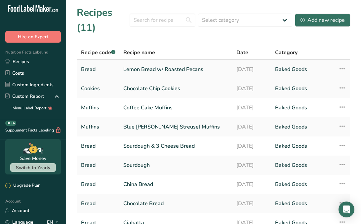
click at [217, 70] on link "Lemon Bread w/ Roasted Pecans" at bounding box center [175, 69] width 105 height 14
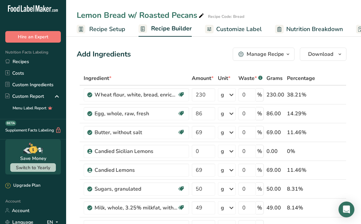
click at [114, 30] on span "Recipe Setup" at bounding box center [107, 29] width 36 height 9
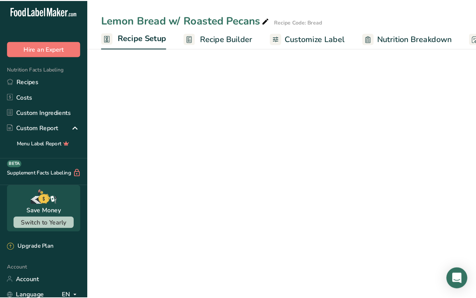
scroll to position [0, 2]
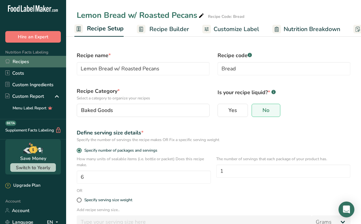
click at [45, 58] on link "Recipes" at bounding box center [33, 62] width 66 height 12
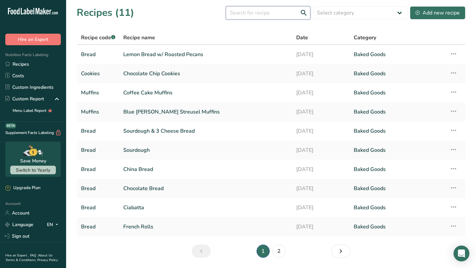
click at [287, 9] on input "text" at bounding box center [268, 12] width 85 height 13
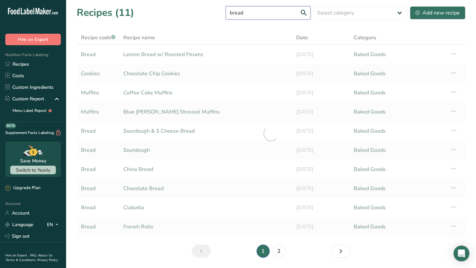
type input "bread"
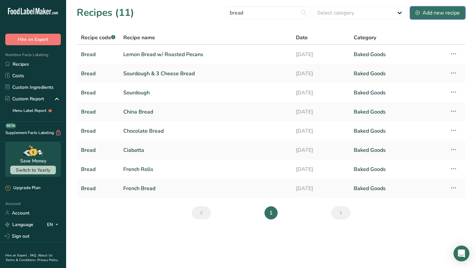
click at [361, 14] on div "Add new recipe" at bounding box center [438, 13] width 44 height 8
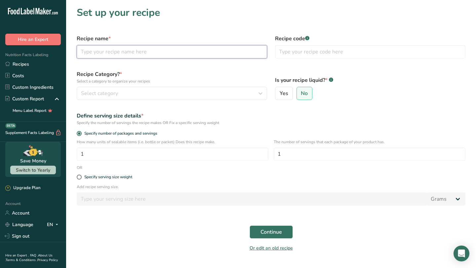
click at [198, 51] on input "text" at bounding box center [172, 51] width 190 height 13
type input "China and Chocolate Bread"
click at [351, 49] on input "text" at bounding box center [370, 51] width 190 height 13
type input "Bread"
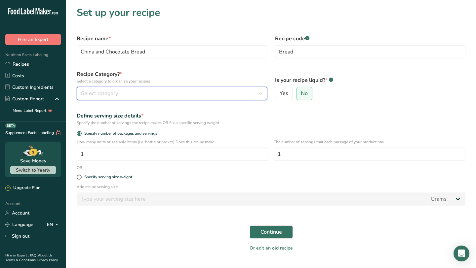
click at [232, 88] on button "Select category" at bounding box center [172, 93] width 190 height 13
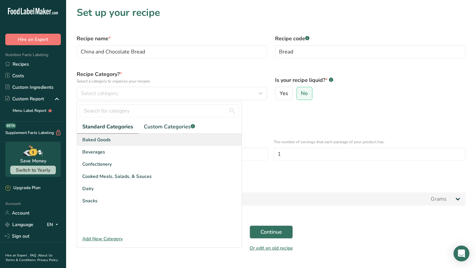
click at [195, 144] on div "Baked Goods" at bounding box center [159, 140] width 165 height 12
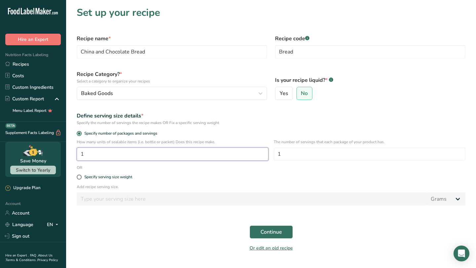
click at [115, 153] on input "1" at bounding box center [173, 154] width 192 height 13
type input "6"
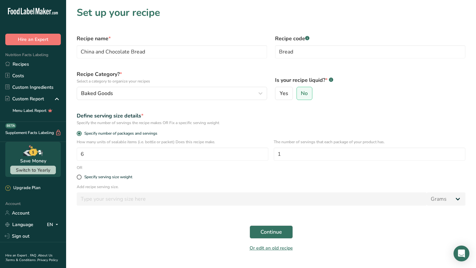
click at [199, 183] on div "Specify serving size weight" at bounding box center [271, 177] width 397 height 13
click at [282, 224] on button "Continue" at bounding box center [271, 232] width 43 height 13
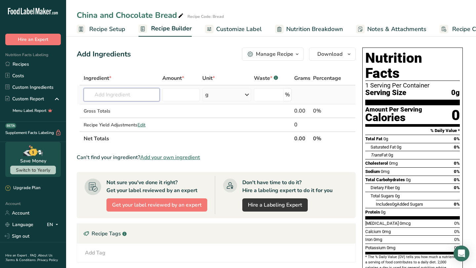
click at [130, 96] on input "text" at bounding box center [122, 94] width 76 height 13
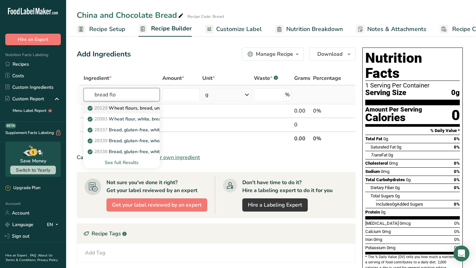
type input "bread flo"
click at [149, 107] on p "20129 Wheat flours, bread, unenriched" at bounding box center [133, 108] width 89 height 7
type input "Wheat flours, bread, unenriched"
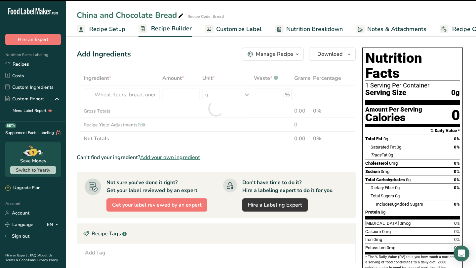
type input "0"
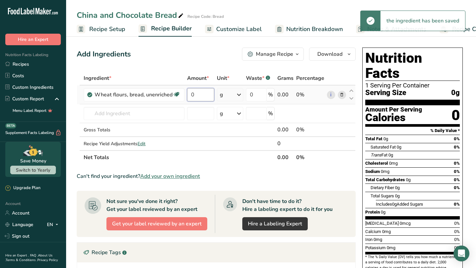
click at [197, 98] on input "0" at bounding box center [200, 94] width 27 height 13
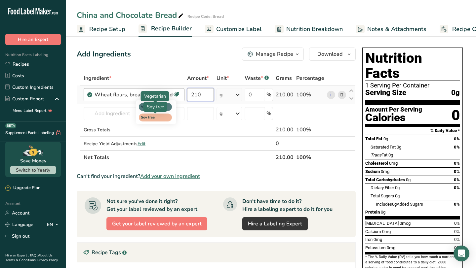
type input "210"
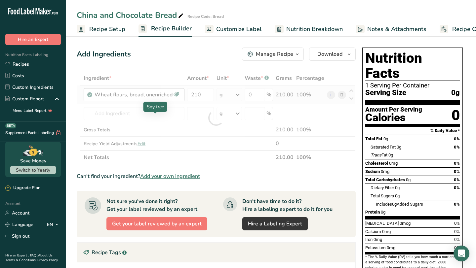
click at [158, 114] on div "Ingredient * Amount * Unit * Waste * .a-a{fill:#347362;}.b-a{fill:#fff;} Grams …" at bounding box center [216, 117] width 279 height 93
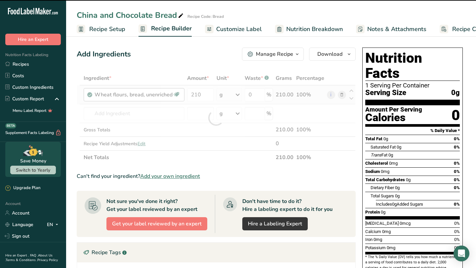
click at [158, 114] on div at bounding box center [216, 117] width 279 height 93
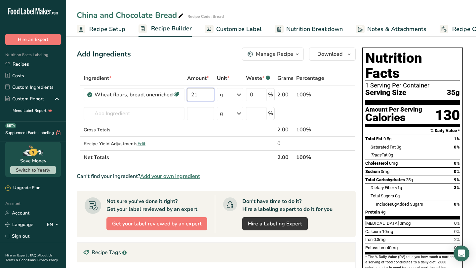
type input "210"
click at [171, 118] on div "Ingredient * Amount * Unit * Waste * .a-a{fill:#347362;}.b-a{fill:#fff;} Grams …" at bounding box center [216, 117] width 279 height 93
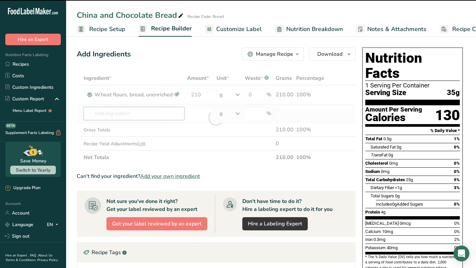
type input "e"
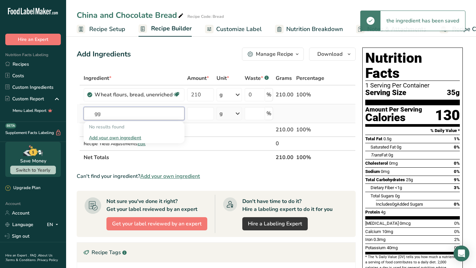
type input "g"
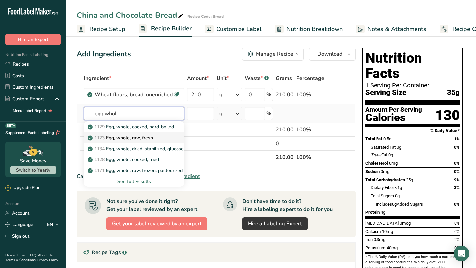
type input "egg whol"
click at [168, 136] on div "1123 Egg, whole, raw, fresh" at bounding box center [129, 138] width 80 height 7
type input "Egg, whole, raw, fresh"
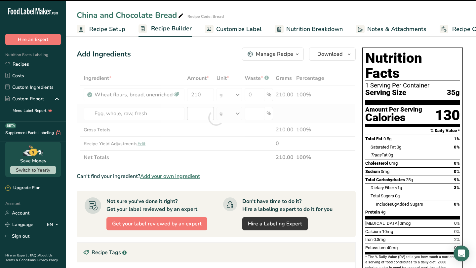
type input "0"
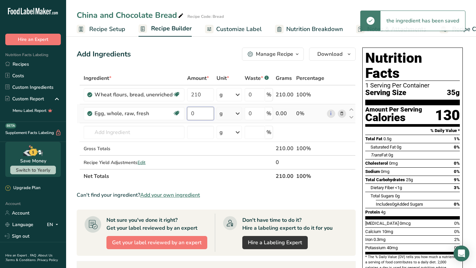
click at [194, 117] on input "0" at bounding box center [200, 113] width 27 height 13
click at [200, 115] on input "0" at bounding box center [200, 113] width 27 height 13
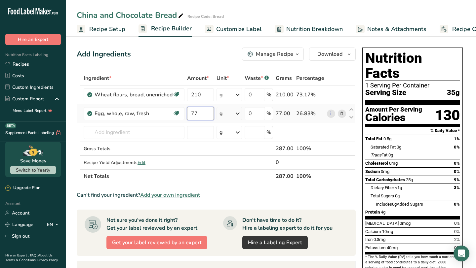
type input "7"
type input "79"
click at [182, 136] on div "Ingredient * Amount * Unit * Waste * .a-a{fill:#347362;}.b-a{fill:#fff;} Grams …" at bounding box center [216, 127] width 279 height 112
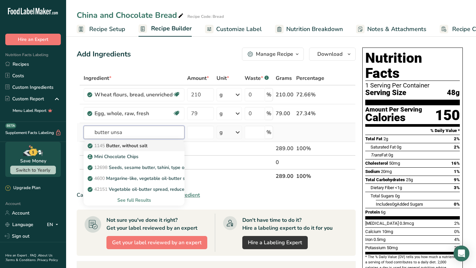
type input "butter unsa"
click at [153, 147] on div "1145 Butter, without salt" at bounding box center [129, 145] width 80 height 7
type input "Butter, without salt"
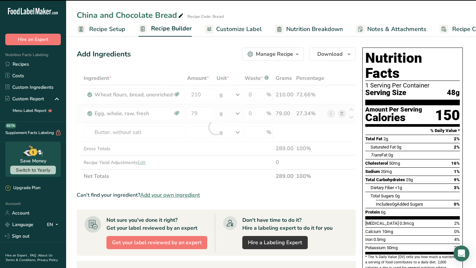
type input "0"
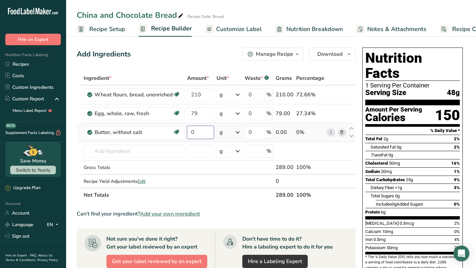
click at [204, 138] on input "0" at bounding box center [200, 132] width 27 height 13
type input "63"
click at [146, 153] on div "Ingredient * Amount * Unit * Waste * .a-a{fill:#347362;}.b-a{fill:#fff;} Grams …" at bounding box center [216, 136] width 279 height 131
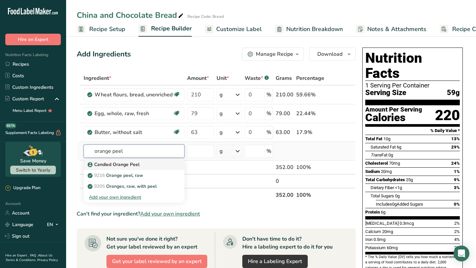
type input "orange peel"
click at [136, 163] on p "Candied Orange Peel" at bounding box center [114, 164] width 51 height 7
type input "Candied Orange Peel"
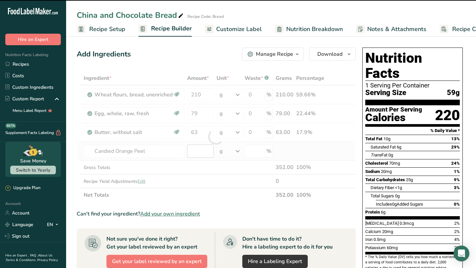
type input "0"
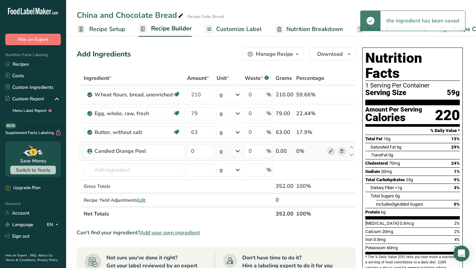
click at [201, 159] on td "0" at bounding box center [200, 151] width 29 height 19
click at [201, 153] on input "0" at bounding box center [200, 151] width 27 height 13
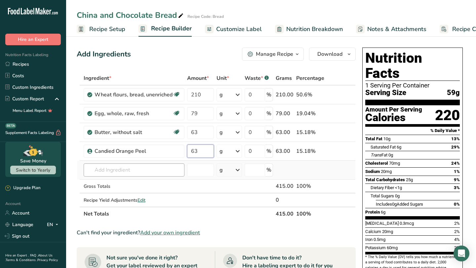
type input "63"
click at [160, 175] on div "Ingredient * Amount * Unit * Waste * .a-a{fill:#347362;}.b-a{fill:#fff;} Grams …" at bounding box center [216, 146] width 279 height 150
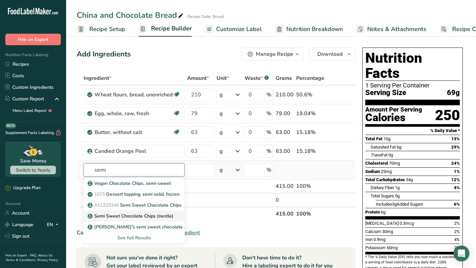
type input "semi"
drag, startPoint x: 160, startPoint y: 217, endPoint x: 233, endPoint y: 222, distance: 73.2
click at [233, 222] on section "Ingredient * Amount * Unit * Waste * .a-a{fill:#347362;}.b-a{fill:#fff;} Grams …" at bounding box center [216, 245] width 279 height 349
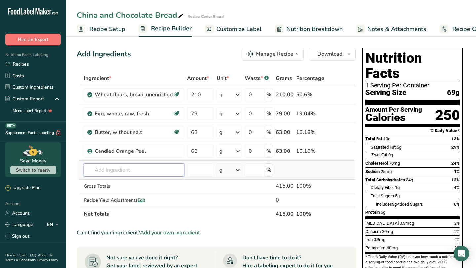
click at [159, 169] on input "text" at bounding box center [134, 170] width 101 height 13
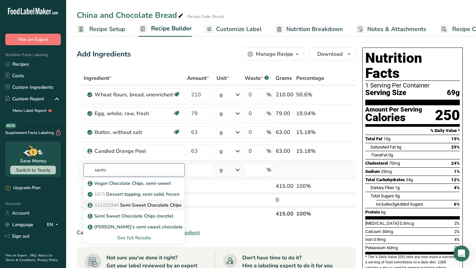
type input "semi"
click at [165, 204] on p "A11223344 Semi Sweet Chocolate Chips" at bounding box center [135, 205] width 93 height 7
type input "Semi Sweet Chocolate Chips"
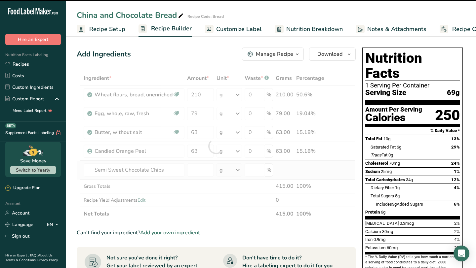
type input "0"
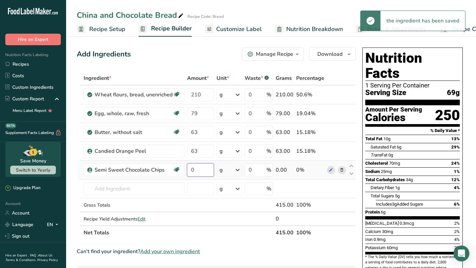
click at [197, 170] on input "0" at bounding box center [200, 170] width 27 height 13
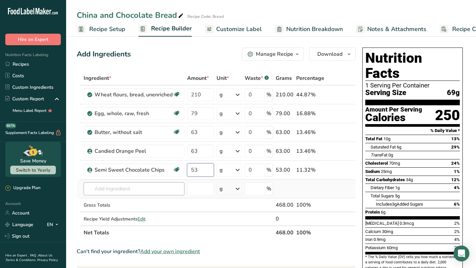
type input "53"
click at [170, 192] on div "Ingredient * Amount * Unit * Waste * .a-a{fill:#347362;}.b-a{fill:#fff;} Grams …" at bounding box center [216, 155] width 279 height 169
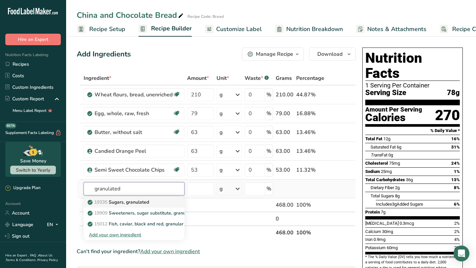
type input "granulated"
click at [169, 203] on link "19335 [GEOGRAPHIC_DATA], granulated" at bounding box center [134, 202] width 101 height 11
type input "Sugars, granulated"
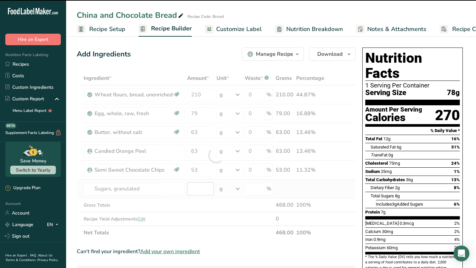
type input "0"
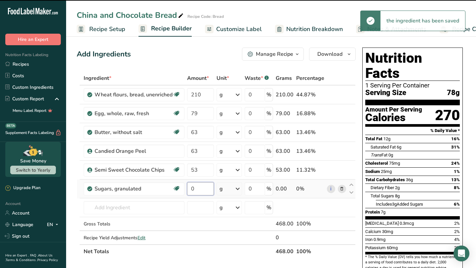
click at [197, 192] on input "0" at bounding box center [200, 188] width 27 height 13
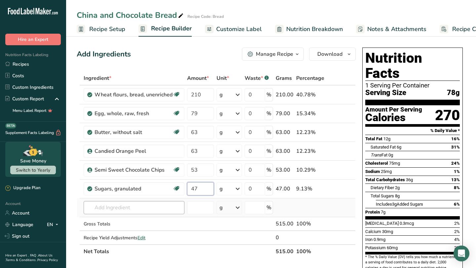
type input "47"
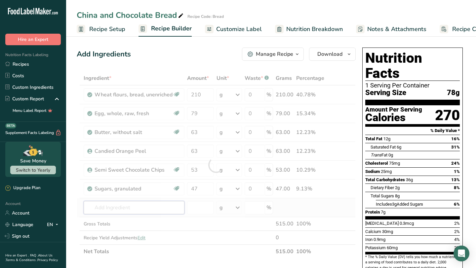
click at [124, 208] on div "Ingredient * Amount * Unit * Waste * .a-a{fill:#347362;}.b-a{fill:#fff;} Grams …" at bounding box center [216, 164] width 279 height 187
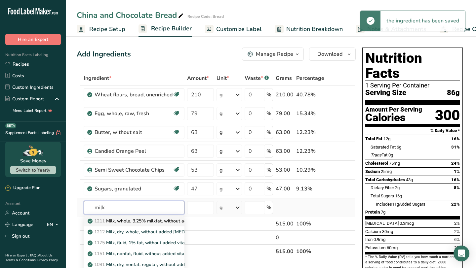
type input "milk"
click at [153, 224] on link "1211 Milk, whole, 3.25% milkfat, without added vitamin A and [MEDICAL_DATA]" at bounding box center [134, 221] width 101 height 11
type input "Milk, whole, 3.25% milkfat, without added vitamin A and [MEDICAL_DATA]"
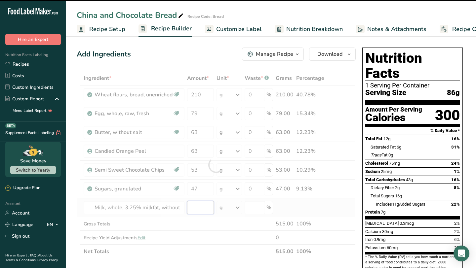
type input "0"
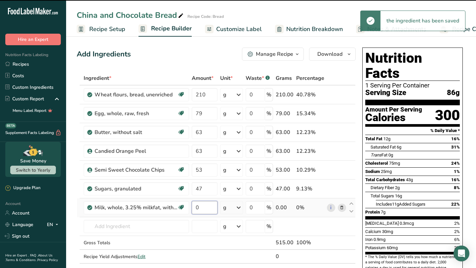
click at [208, 211] on input "0" at bounding box center [204, 207] width 25 height 13
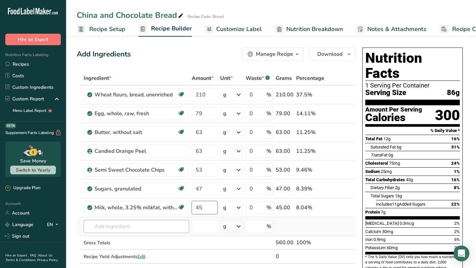
type input "45"
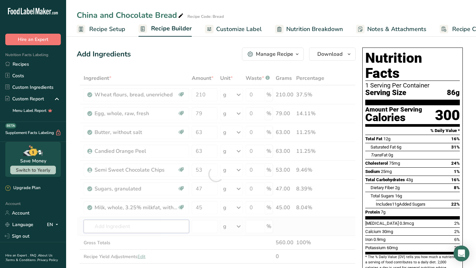
click at [150, 222] on div "Ingredient * Amount * Unit * Waste * .a-a{fill:#347362;}.b-a{fill:#fff;} Grams …" at bounding box center [216, 174] width 279 height 206
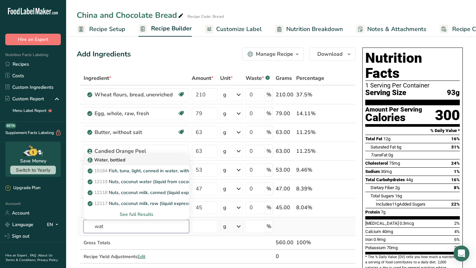
type input "wat"
click at [160, 161] on div "Water, bottled" at bounding box center [131, 160] width 84 height 7
type input "Water, bottled"
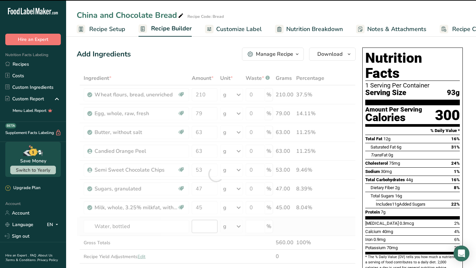
type input "0"
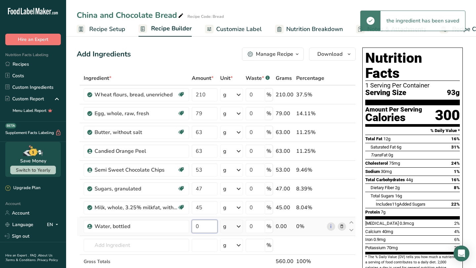
click at [202, 224] on input "0" at bounding box center [204, 226] width 25 height 13
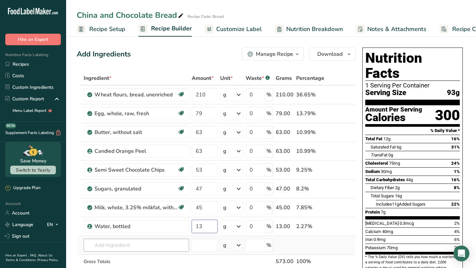
type input "13"
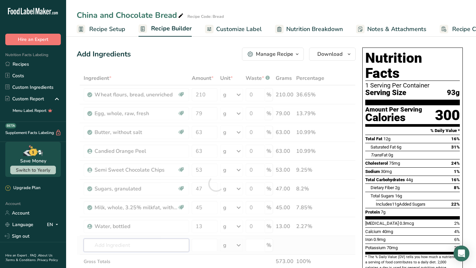
click at [161, 224] on div "Ingredient * Amount * Unit * Waste * .a-a{fill:#347362;}.b-a{fill:#fff;} Grams …" at bounding box center [216, 183] width 279 height 225
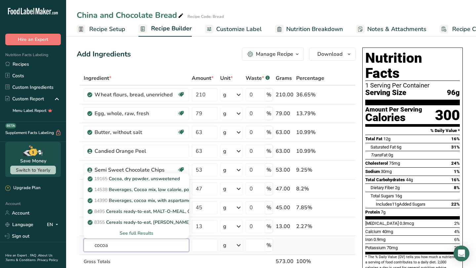
type input "cocoa"
click at [141, 224] on div "See full Results" at bounding box center [136, 233] width 95 height 7
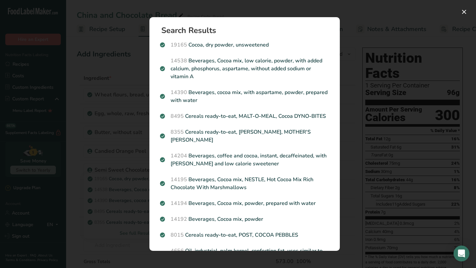
click at [109, 224] on div "Search results modal" at bounding box center [238, 134] width 476 height 268
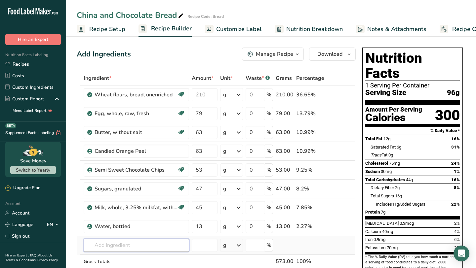
click at [137, 224] on input "text" at bounding box center [136, 245] width 105 height 13
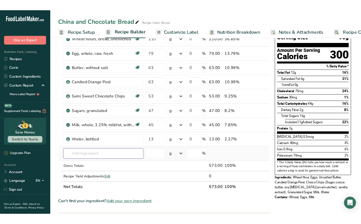
scroll to position [58, 0]
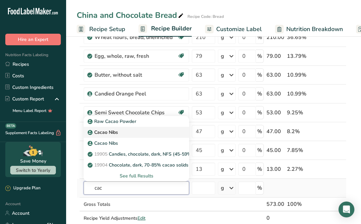
type input "cac"
click at [124, 134] on div "Cacao Nibs" at bounding box center [131, 132] width 84 height 7
type input "Cacao Nibs"
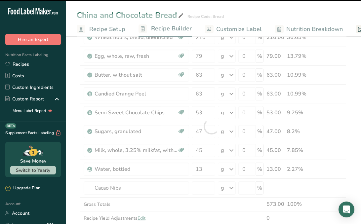
type input "0"
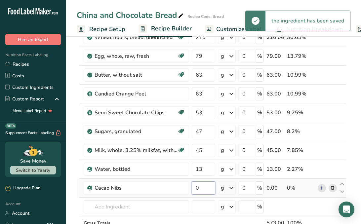
click at [202, 188] on input "0" at bounding box center [203, 188] width 23 height 13
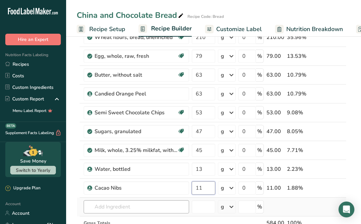
type input "11"
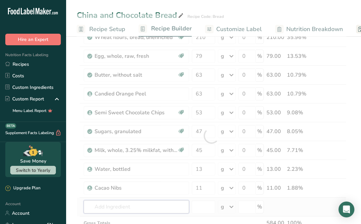
click at [136, 211] on div "Ingredient * Amount * Unit * Waste * .a-a{fill:#347362;}.b-a{fill:#fff;} Grams …" at bounding box center [212, 136] width 270 height 244
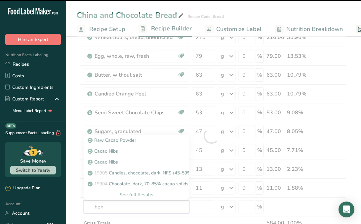
type input "hone"
type input "y"
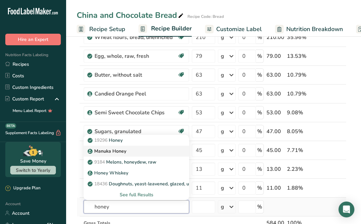
type input "honey"
click at [156, 146] on link "Manuka Honey" at bounding box center [136, 151] width 105 height 11
type input "Manuka Honey"
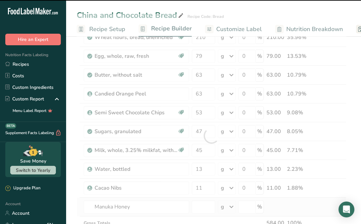
click at [156, 146] on div at bounding box center [212, 136] width 270 height 244
click at [145, 207] on div at bounding box center [212, 136] width 270 height 244
type input "0"
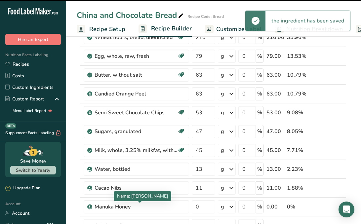
click at [145, 207] on div "Manuka Honey" at bounding box center [136, 207] width 83 height 8
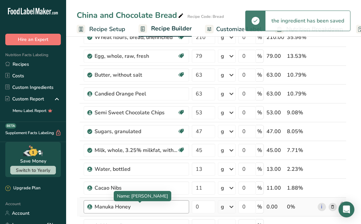
click at [145, 207] on div "Manuka Honey" at bounding box center [136, 207] width 83 height 8
click at [125, 206] on div "Manuka Honey" at bounding box center [136, 207] width 83 height 8
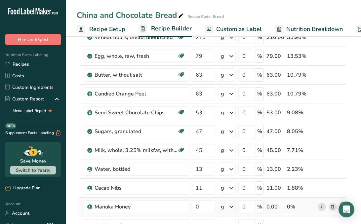
click at [334, 208] on icon at bounding box center [332, 207] width 5 height 7
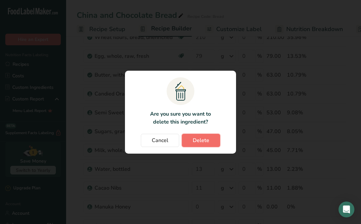
click at [209, 143] on button "Delete" at bounding box center [201, 140] width 38 height 13
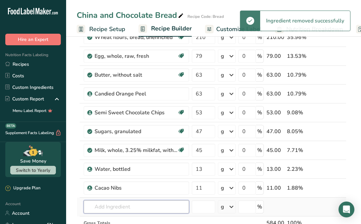
click at [144, 203] on input "text" at bounding box center [136, 206] width 105 height 13
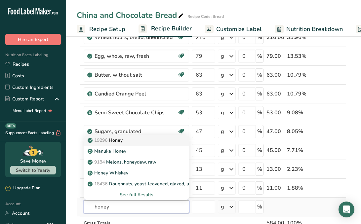
type input "honey"
click at [153, 139] on div "19296 Honey" at bounding box center [131, 140] width 84 height 7
type input "Honey"
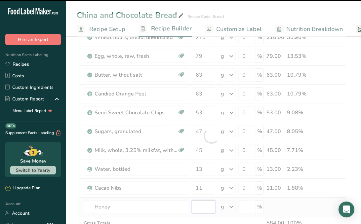
type input "0"
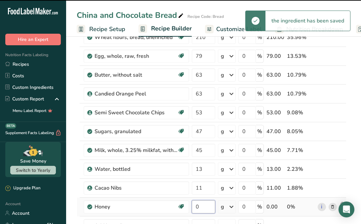
click at [212, 211] on input "0" at bounding box center [203, 206] width 23 height 13
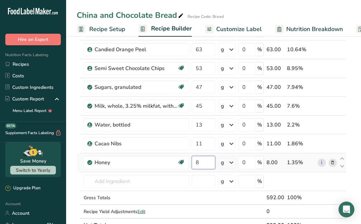
scroll to position [104, 0]
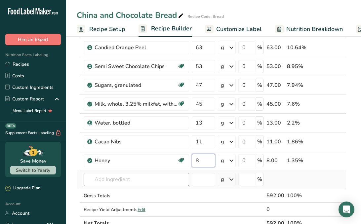
type input "8"
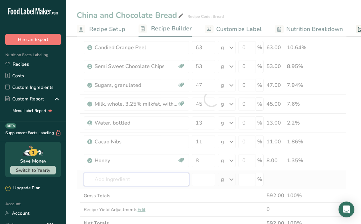
click at [176, 182] on div "Ingredient * Amount * Unit * Waste * .a-a{fill:#347362;}.b-a{fill:#fff;} Grams …" at bounding box center [212, 99] width 270 height 263
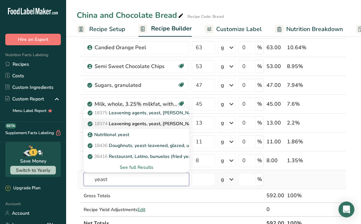
type input "yeast"
click at [160, 127] on p "18374 Leavening agents, yeast, [PERSON_NAME], compressed" at bounding box center [158, 123] width 139 height 7
type input "Leavening agents, yeast, [PERSON_NAME], compressed"
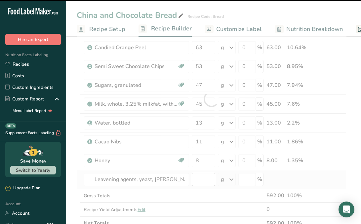
type input "0"
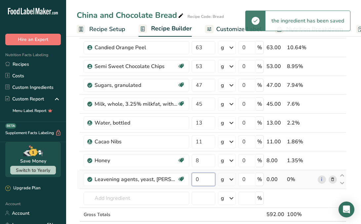
click at [207, 183] on input "0" at bounding box center [203, 179] width 23 height 13
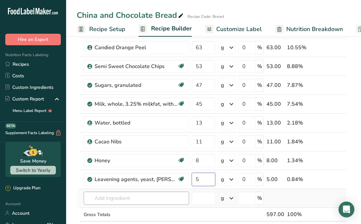
type input "5"
click at [158, 199] on div "Ingredient * Amount * Unit * Waste * .a-a{fill:#347362;}.b-a{fill:#fff;} Grams …" at bounding box center [212, 109] width 270 height 282
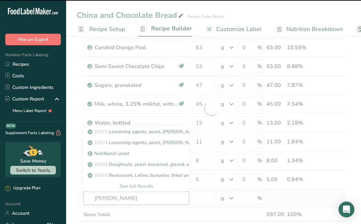
type input "salt"
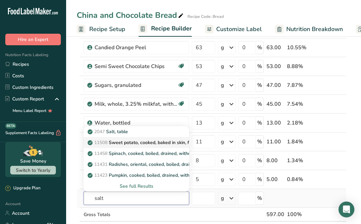
type input "salt"
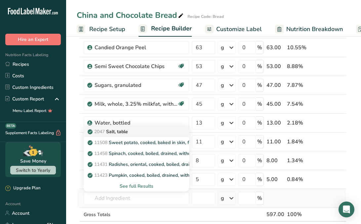
click at [162, 134] on div "2047 Salt, table 11508 Sweet potato, cooked, baked in skin, flesh, without salt…" at bounding box center [136, 158] width 105 height 65
click at [162, 134] on div "2047 Salt, table" at bounding box center [131, 131] width 84 height 7
type input "Salt, table"
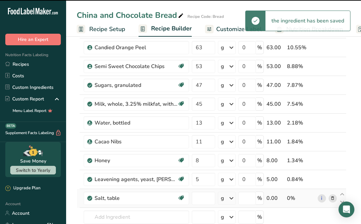
type input "0"
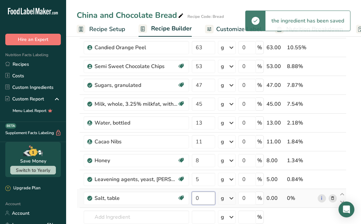
click at [203, 199] on input "0" at bounding box center [203, 198] width 23 height 13
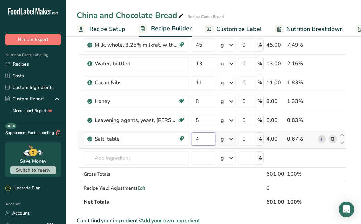
scroll to position [164, 0]
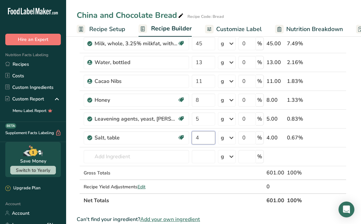
type input "4"
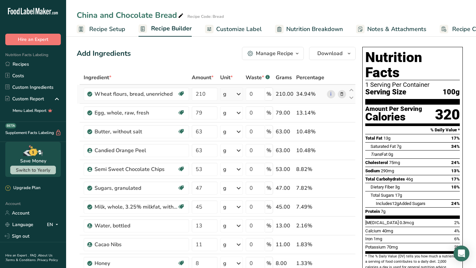
scroll to position [0, 0]
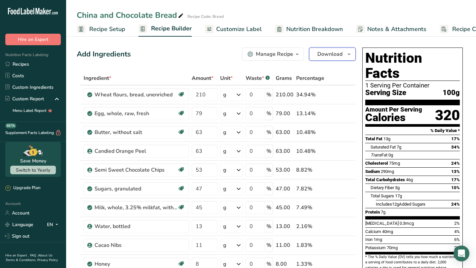
click at [339, 58] on span "Download" at bounding box center [329, 54] width 25 height 8
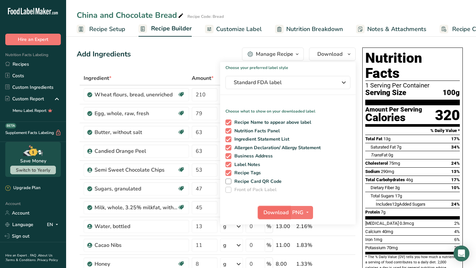
click at [278, 213] on span "Download" at bounding box center [275, 213] width 25 height 8
click at [31, 63] on link "Recipes" at bounding box center [33, 65] width 66 height 12
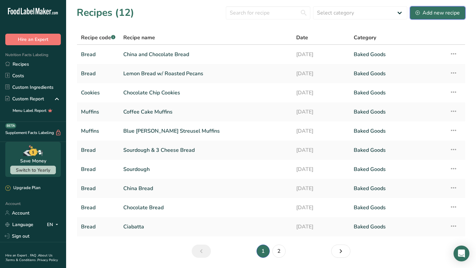
click at [361, 17] on div "Add new recipe" at bounding box center [438, 13] width 44 height 8
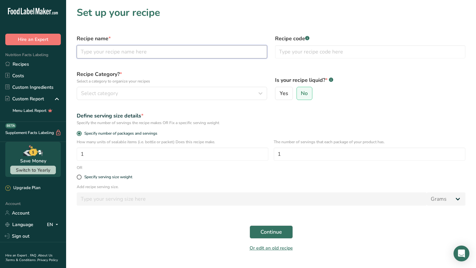
click at [200, 52] on input "text" at bounding box center [172, 51] width 190 height 13
type input "Orange and Lemon Bread w/ Thyme"
click at [320, 57] on input "text" at bounding box center [370, 51] width 190 height 13
type input "Bread"
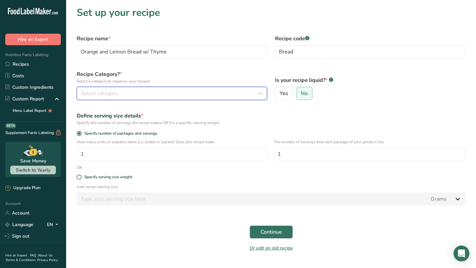
click at [213, 99] on button "Select category" at bounding box center [172, 93] width 190 height 13
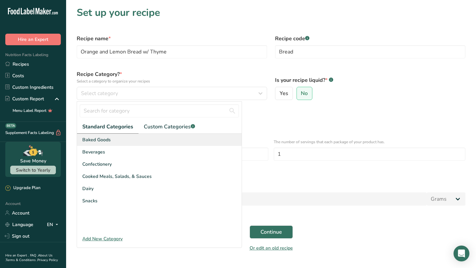
click at [184, 142] on div "Baked Goods" at bounding box center [159, 140] width 165 height 12
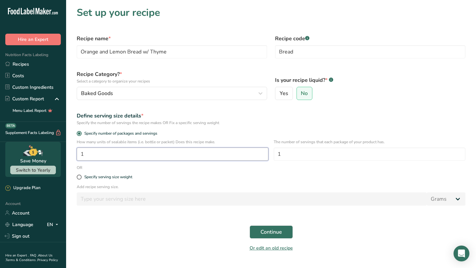
click at [195, 155] on input "1" at bounding box center [173, 154] width 192 height 13
type input "6"
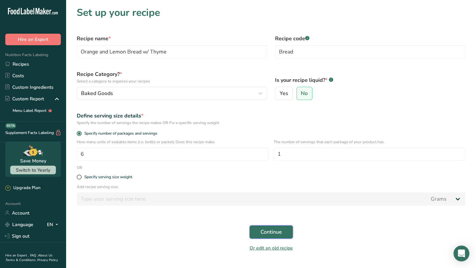
click at [266, 224] on span "Continue" at bounding box center [271, 232] width 21 height 8
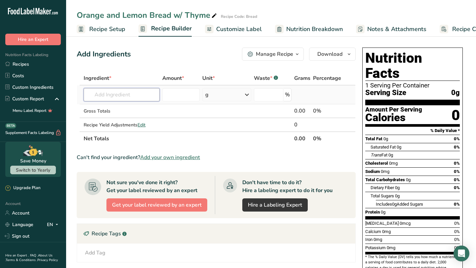
click at [123, 95] on input "text" at bounding box center [122, 94] width 76 height 13
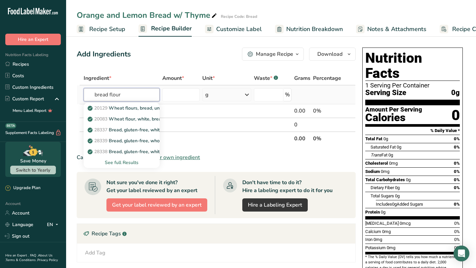
type input "bread flour"
click at [133, 164] on div "See full Results" at bounding box center [121, 162] width 65 height 7
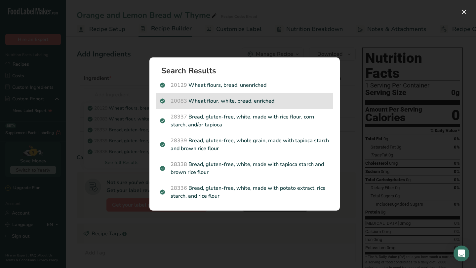
click at [248, 105] on div "20083 Wheat flour, white, bread, enriched" at bounding box center [244, 101] width 177 height 16
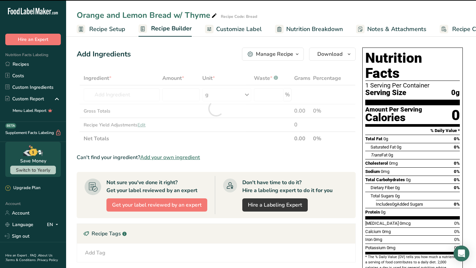
type input "0"
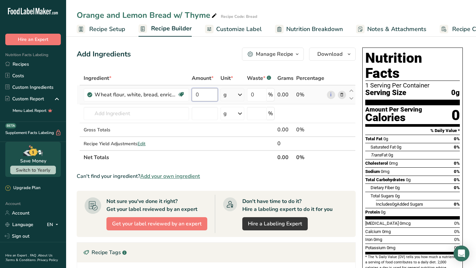
click at [202, 100] on input "0" at bounding box center [205, 94] width 26 height 13
type input "236"
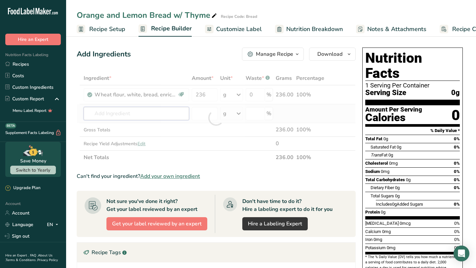
click at [151, 114] on div "Ingredient * Amount * Unit * Waste * .a-a{fill:#347362;}.b-a{fill:#fff;} Grams …" at bounding box center [216, 117] width 279 height 93
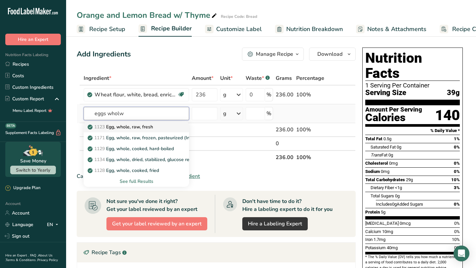
type input "eggs wholw"
click at [145, 131] on link "1123 Egg, whole, raw, fresh" at bounding box center [136, 127] width 105 height 11
type input "Egg, whole, raw, fresh"
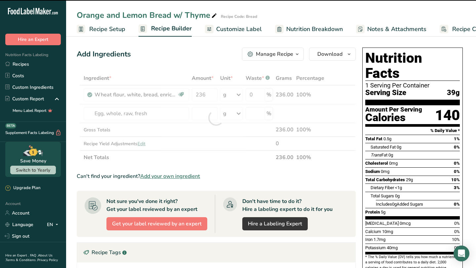
type input "0"
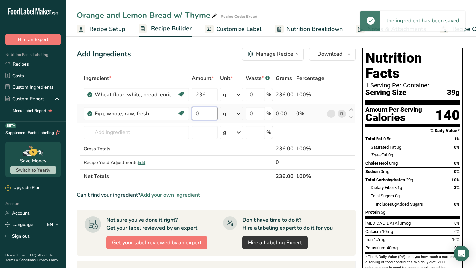
click at [200, 109] on input "0" at bounding box center [204, 113] width 25 height 13
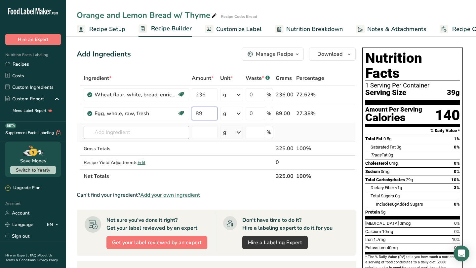
type input "89"
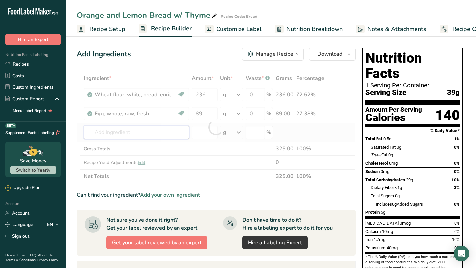
click at [171, 135] on div "Ingredient * Amount * Unit * Waste * .a-a{fill:#347362;}.b-a{fill:#fff;} Grams …" at bounding box center [216, 127] width 279 height 112
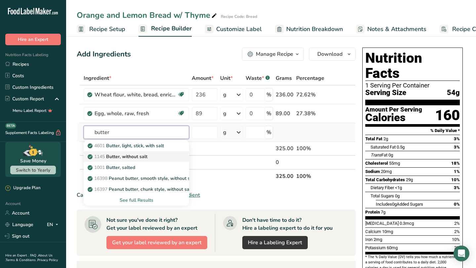
type input "butter"
click at [176, 157] on link "1145 Butter, without salt" at bounding box center [136, 156] width 105 height 11
type input "Butter, without salt"
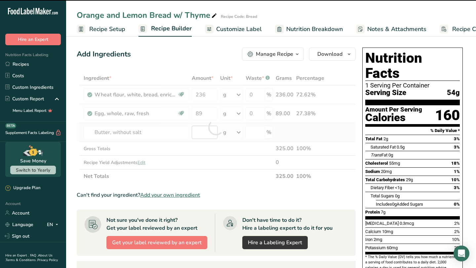
type input "0"
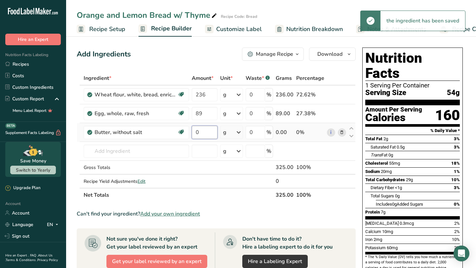
click at [204, 132] on input "0" at bounding box center [204, 132] width 25 height 13
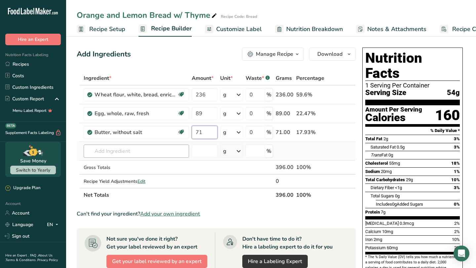
type input "71"
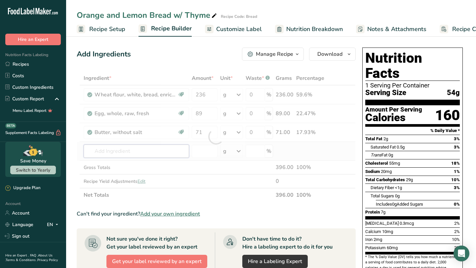
click at [130, 153] on div "Ingredient * Amount * Unit * Waste * .a-a{fill:#347362;}.b-a{fill:#fff;} Grams …" at bounding box center [216, 136] width 279 height 131
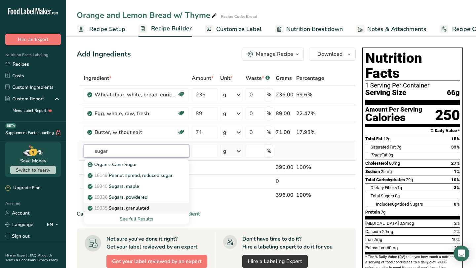
type input "sugar"
click at [151, 208] on div "19335 [GEOGRAPHIC_DATA], granulated" at bounding box center [131, 208] width 84 height 7
type input "Sugars, granulated"
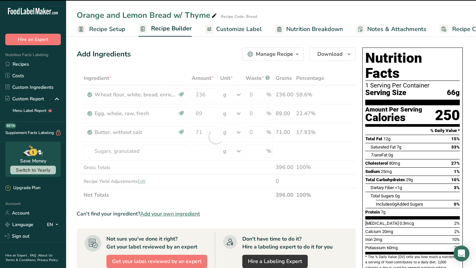
click at [202, 153] on div at bounding box center [216, 136] width 279 height 131
type input "0"
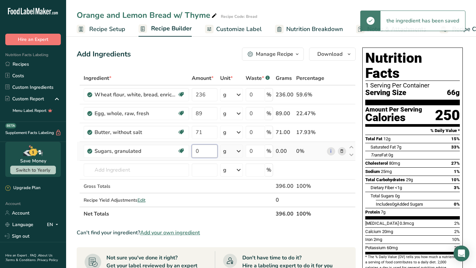
click at [209, 152] on input "0" at bounding box center [204, 151] width 25 height 13
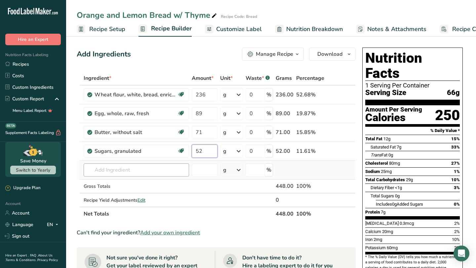
type input "52"
click at [160, 167] on div "Ingredient * Amount * Unit * Waste * .a-a{fill:#347362;}.b-a{fill:#fff;} Grams …" at bounding box center [216, 146] width 279 height 150
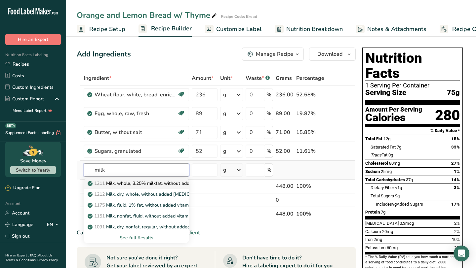
type input "milk"
click at [160, 187] on p "1211 Milk, whole, 3.25% milkfat, without added vitamin A and [MEDICAL_DATA]" at bounding box center [177, 183] width 176 height 7
type input "Milk, whole, 3.25% milkfat, without added vitamin A and [MEDICAL_DATA]"
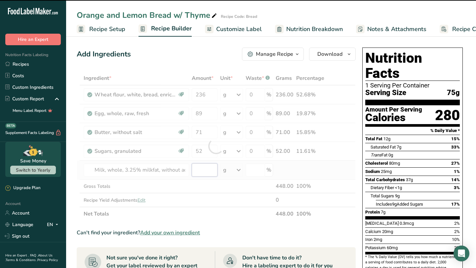
type input "0"
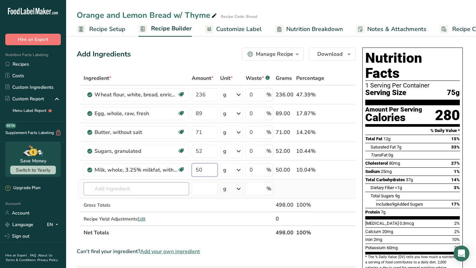
type input "50"
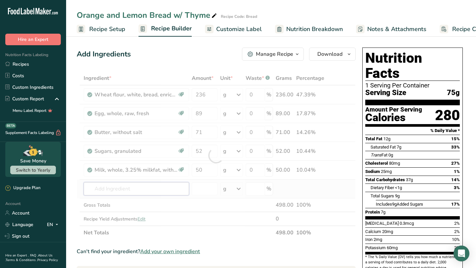
click at [142, 190] on div "Ingredient * Amount * Unit * Waste * .a-a{fill:#347362;}.b-a{fill:#fff;} Grams …" at bounding box center [216, 155] width 279 height 169
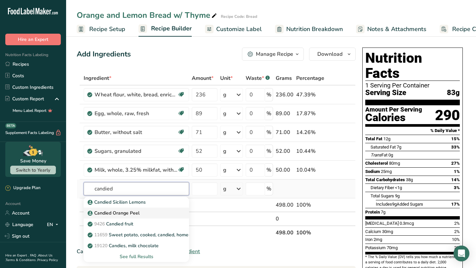
type input "candied"
click at [142, 215] on div "Candied Orange Peel" at bounding box center [131, 213] width 84 height 7
type input "Candied Orange Peel"
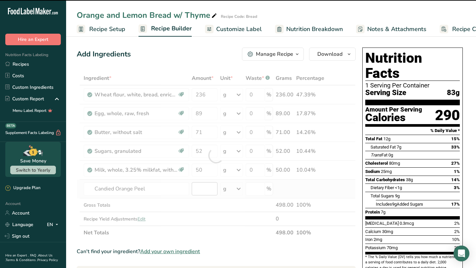
type input "0"
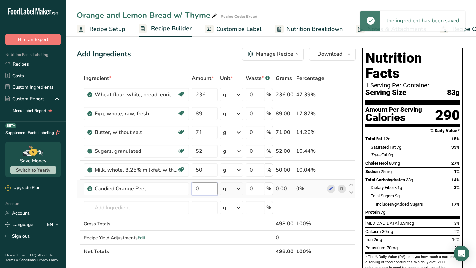
click at [203, 191] on input "0" at bounding box center [204, 188] width 25 height 13
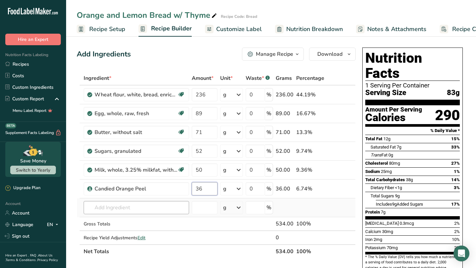
type input "36"
click at [161, 206] on div "Ingredient * Amount * Unit * Waste * .a-a{fill:#347362;}.b-a{fill:#fff;} Grams …" at bounding box center [216, 164] width 279 height 187
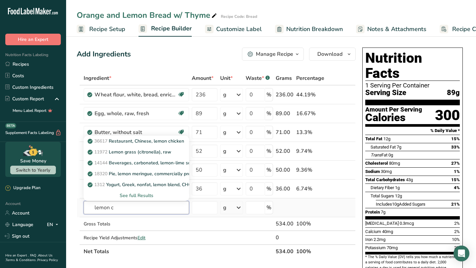
type input "lemon c"
click at [147, 193] on div "See full Results" at bounding box center [136, 195] width 95 height 7
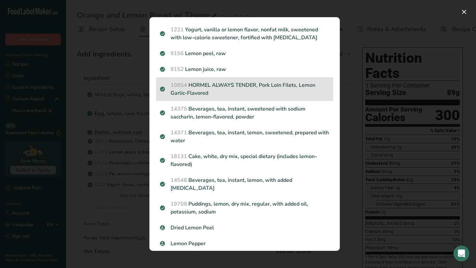
scroll to position [481, 0]
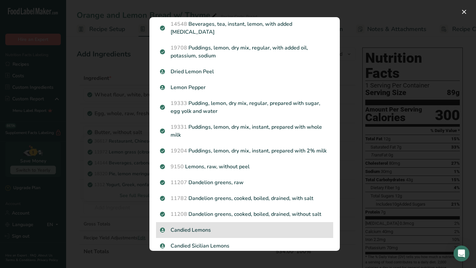
click at [201, 224] on div "Candied Lemons" at bounding box center [244, 231] width 177 height 16
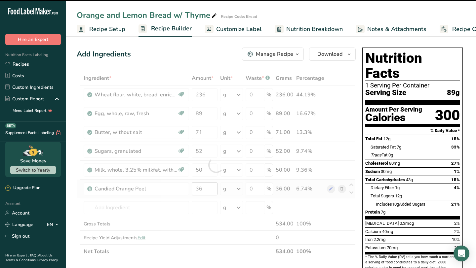
type input "0"
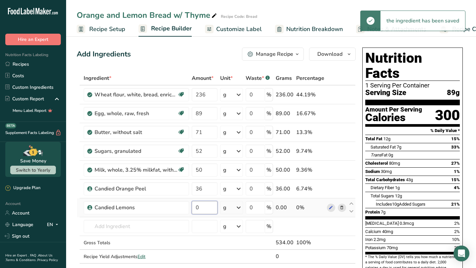
click at [203, 211] on input "0" at bounding box center [204, 207] width 25 height 13
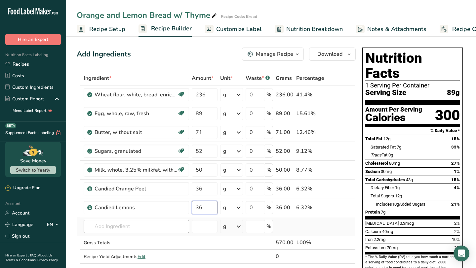
type input "36"
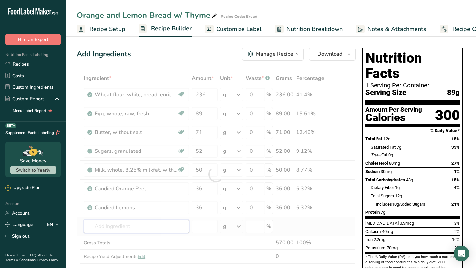
click at [160, 224] on div "Ingredient * Amount * Unit * Waste * .a-a{fill:#347362;}.b-a{fill:#fff;} Grams …" at bounding box center [216, 174] width 279 height 206
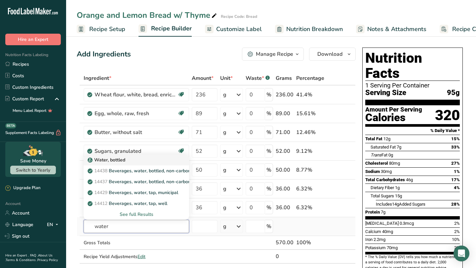
type input "water"
click at [159, 162] on div "Water, bottled" at bounding box center [131, 160] width 84 height 7
type input "Water, bottled"
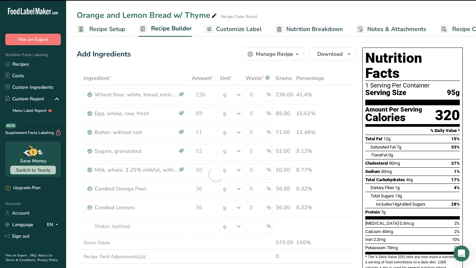
type input "0"
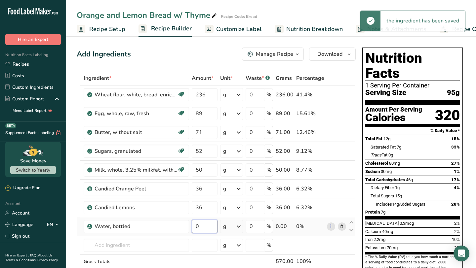
click at [214, 224] on input "0" at bounding box center [204, 226] width 25 height 13
type input "12"
click at [161, 224] on div "Ingredient * Amount * Unit * Waste * .a-a{fill:#347362;}.b-a{fill:#fff;} Grams …" at bounding box center [216, 183] width 279 height 225
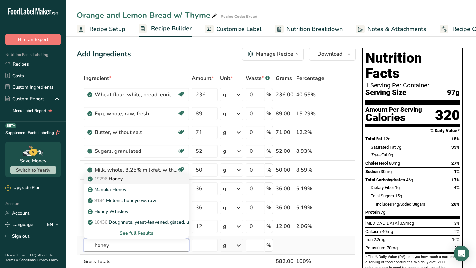
type input "honey"
click at [145, 178] on div "19296 Honey" at bounding box center [131, 179] width 84 height 7
type input "Honey"
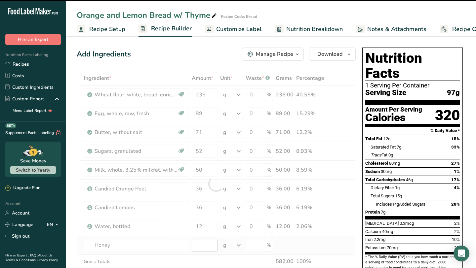
type input "0"
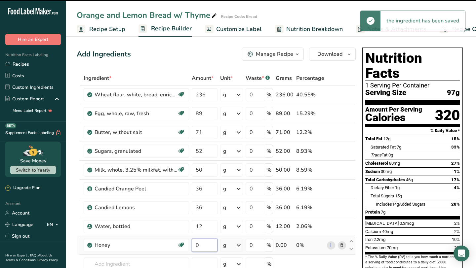
click at [209, 224] on input "0" at bounding box center [204, 245] width 25 height 13
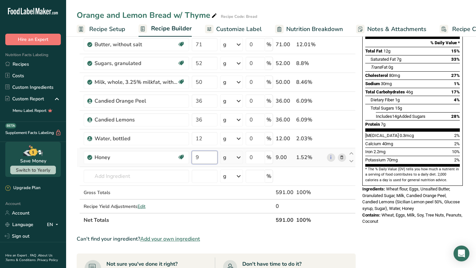
scroll to position [93, 0]
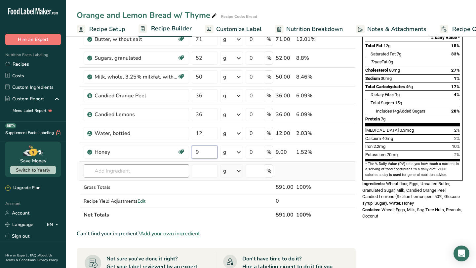
type input "9"
click at [175, 175] on div "Ingredient * Amount * Unit * Waste * .a-a{fill:#347362;}.b-a{fill:#fff;} Grams …" at bounding box center [216, 100] width 279 height 244
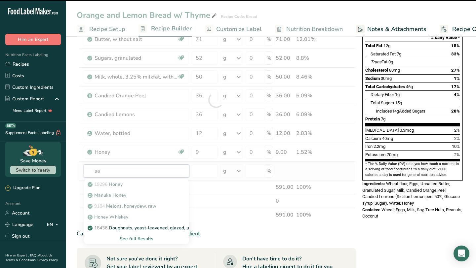
type input "[PERSON_NAME]"
type input "t"
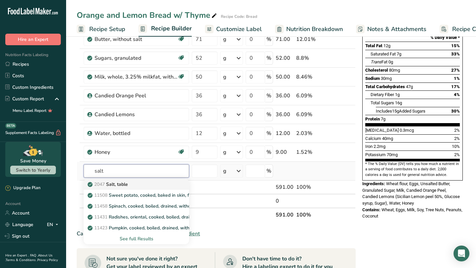
type input "salt"
click at [167, 184] on div "2047 Salt, table" at bounding box center [131, 184] width 84 height 7
type input "Salt, table"
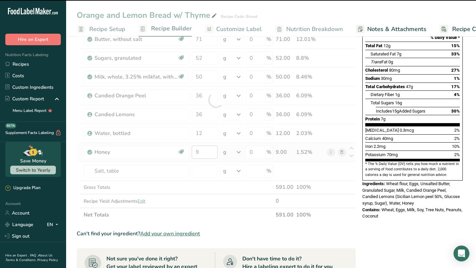
type input "0"
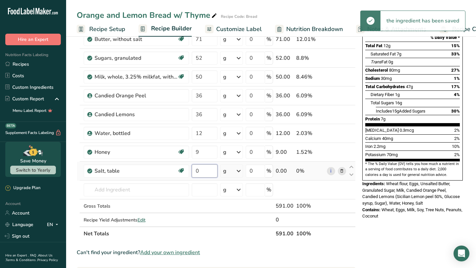
click at [215, 172] on input "0" at bounding box center [204, 171] width 25 height 13
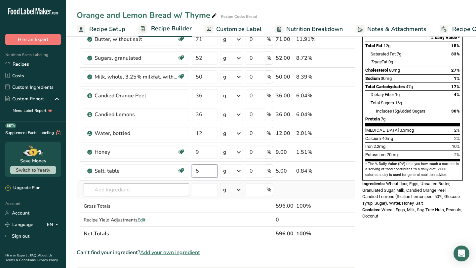
type input "5"
click at [153, 188] on div "Ingredient * Amount * Unit * Waste * .a-a{fill:#347362;}.b-a{fill:#fff;} Grams …" at bounding box center [216, 109] width 279 height 263
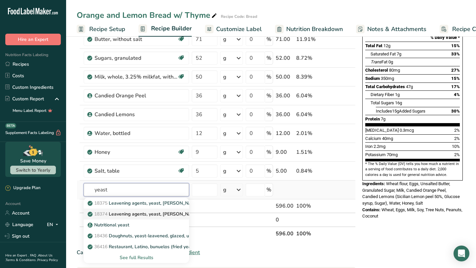
type input "yeast"
click at [139, 213] on p "18374 Leavening agents, yeast, [PERSON_NAME], compressed" at bounding box center [158, 214] width 139 height 7
type input "Leavening agents, yeast, [PERSON_NAME], compressed"
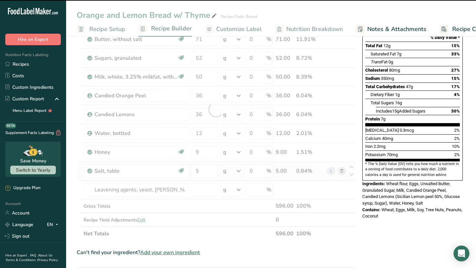
type input "0"
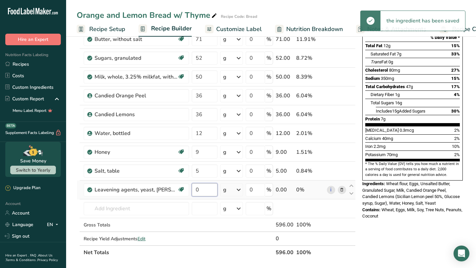
click at [207, 191] on input "0" at bounding box center [204, 189] width 25 height 13
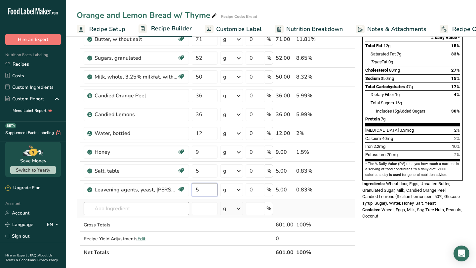
type input "5"
click at [163, 209] on div "Ingredient * Amount * Unit * Waste * .a-a{fill:#347362;}.b-a{fill:#fff;} Grams …" at bounding box center [216, 119] width 279 height 282
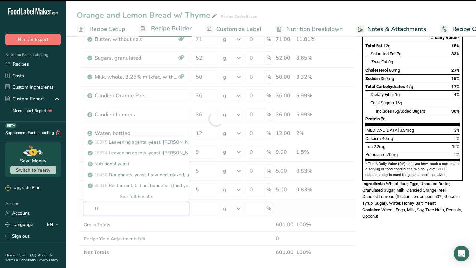
type input "thy"
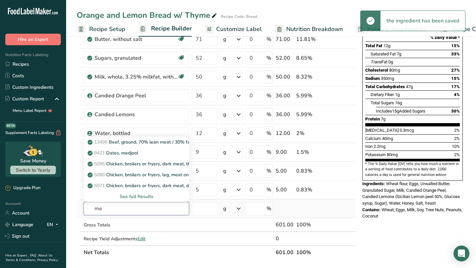
type input "m"
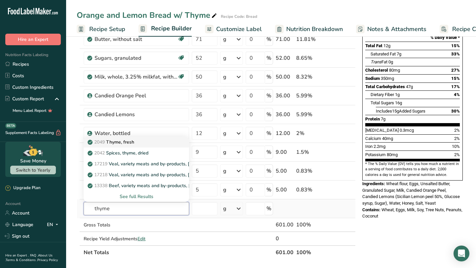
type input "thyme"
click at [166, 142] on div "2049 Thyme, fresh" at bounding box center [131, 142] width 84 height 7
type input "Thyme, fresh"
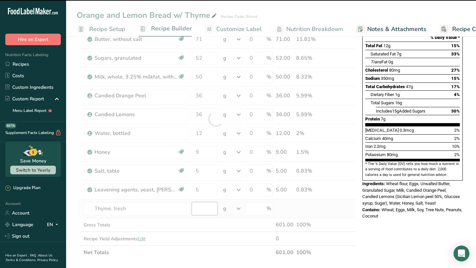
click at [206, 210] on input "number" at bounding box center [204, 208] width 25 height 13
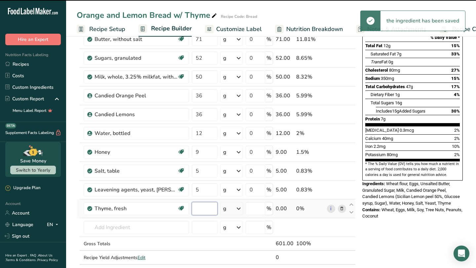
type input "0"
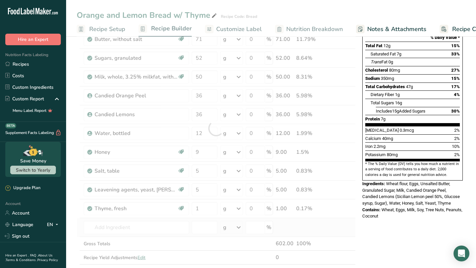
click at [314, 224] on td at bounding box center [310, 228] width 31 height 19
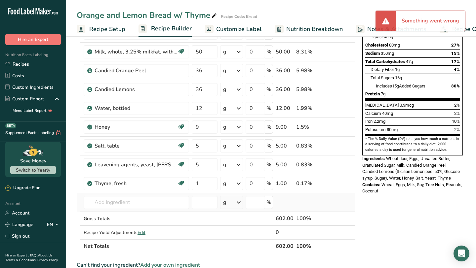
scroll to position [120, 0]
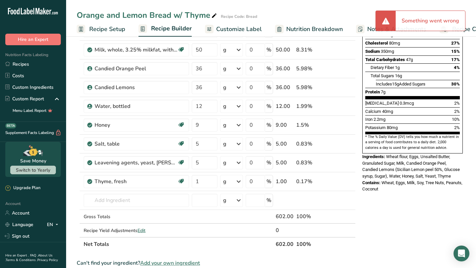
type input "0"
click at [350, 224] on th at bounding box center [351, 244] width 8 height 14
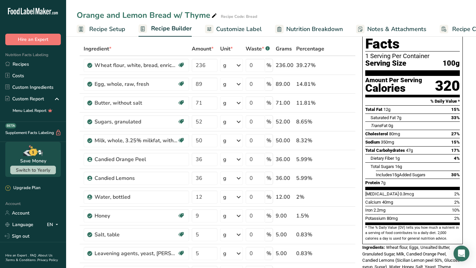
scroll to position [0, 0]
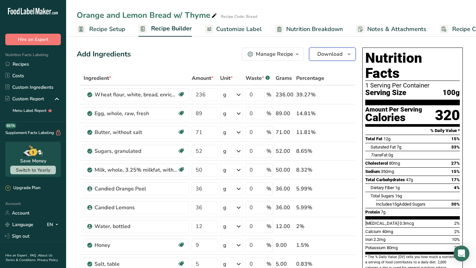
click at [331, 56] on span "Download" at bounding box center [329, 54] width 25 height 8
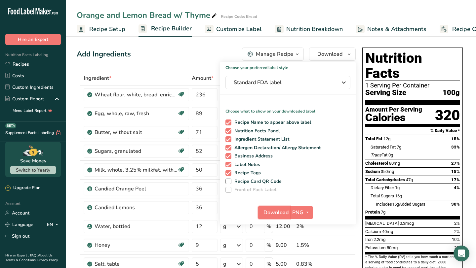
click at [286, 214] on span "Download" at bounding box center [275, 213] width 25 height 8
click at [200, 57] on div "Add Ingredients Manage Recipe Delete Recipe Duplicate Recipe Scale Recipe Save …" at bounding box center [216, 54] width 279 height 13
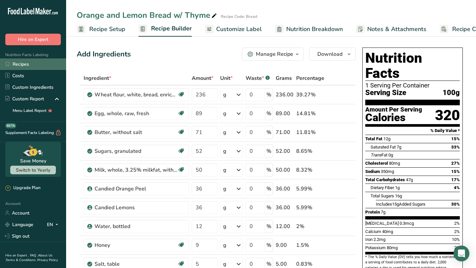
click at [21, 65] on link "Recipes" at bounding box center [33, 65] width 66 height 12
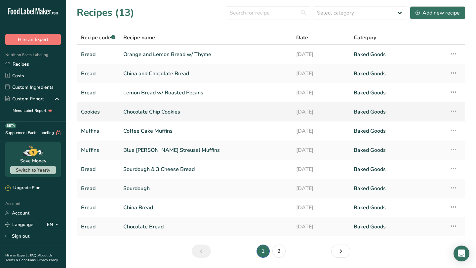
click at [155, 116] on link "Chocolate Chip Cookies" at bounding box center [205, 112] width 165 height 14
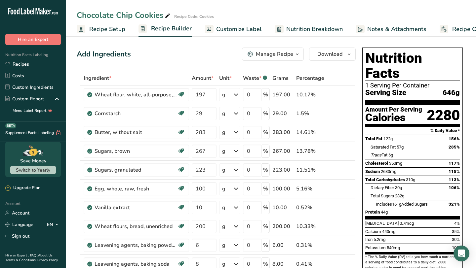
click at [124, 28] on span "Recipe Setup" at bounding box center [107, 29] width 36 height 9
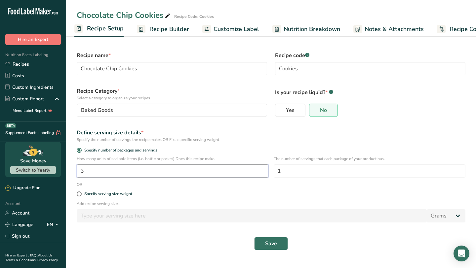
click at [175, 172] on input "3" at bounding box center [173, 171] width 192 height 13
type input "1"
type input "24"
click at [274, 224] on span "Save" at bounding box center [271, 244] width 12 height 8
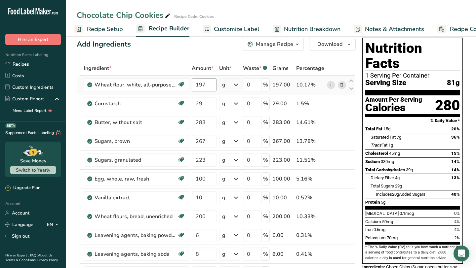
scroll to position [11, 0]
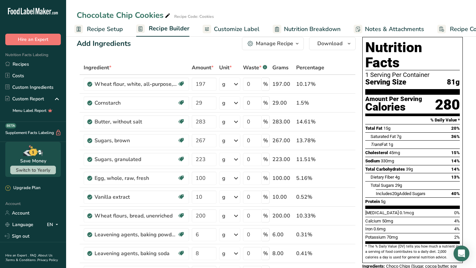
click at [118, 29] on span "Recipe Setup" at bounding box center [105, 29] width 36 height 9
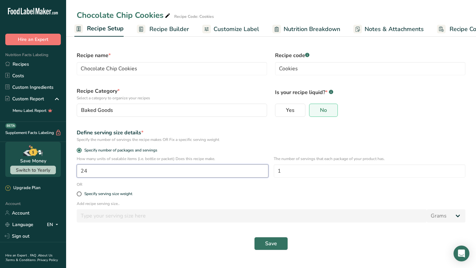
click at [146, 168] on input "24" at bounding box center [173, 171] width 192 height 13
click at [146, 165] on input "24" at bounding box center [173, 171] width 192 height 13
click at [149, 169] on input "24" at bounding box center [173, 171] width 192 height 13
type input "24"
click at [273, 224] on button "Save" at bounding box center [271, 243] width 34 height 13
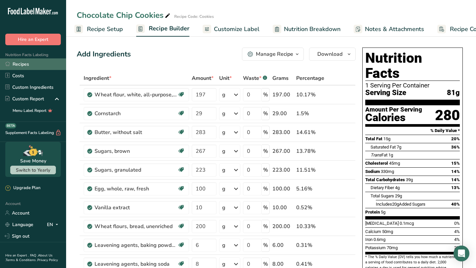
click at [46, 62] on link "Recipes" at bounding box center [33, 65] width 66 height 12
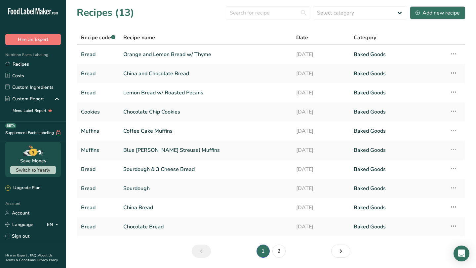
click at [190, 18] on div "Recipes (13) Select category All Baked Goods [GEOGRAPHIC_DATA] Confectionery Co…" at bounding box center [271, 12] width 389 height 15
click at [361, 10] on div "Add new recipe" at bounding box center [438, 13] width 44 height 8
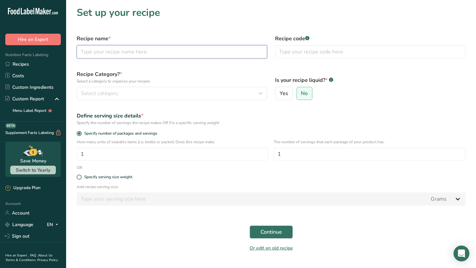
click at [244, 49] on input "text" at bounding box center [172, 51] width 190 height 13
type input "Butter Cookies"
type input "Cookie"
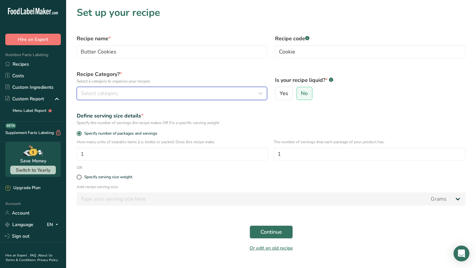
click at [204, 91] on div "Select category" at bounding box center [170, 94] width 178 height 8
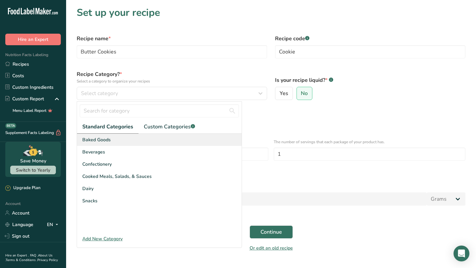
click at [167, 135] on div "Baked Goods" at bounding box center [159, 140] width 165 height 12
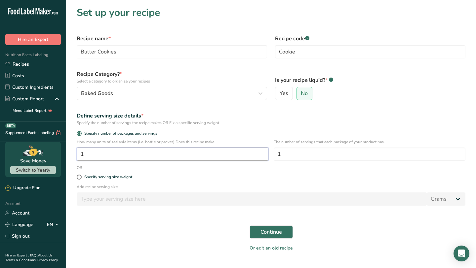
click at [141, 157] on input "1" at bounding box center [173, 154] width 192 height 13
type input "24"
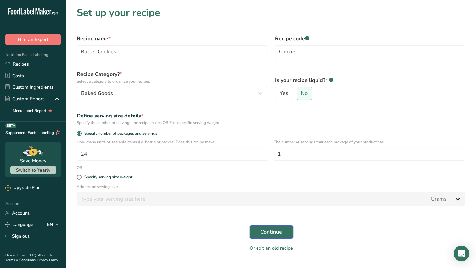
click at [283, 224] on button "Continue" at bounding box center [271, 232] width 43 height 13
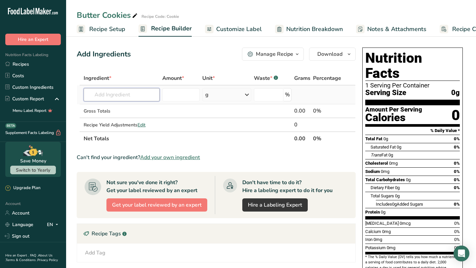
click at [156, 95] on input "text" at bounding box center [122, 94] width 76 height 13
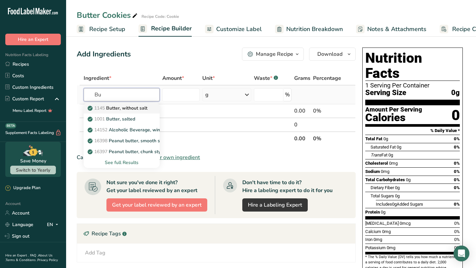
type input "Bu"
click at [150, 110] on link "1145 Butter, without salt" at bounding box center [122, 108] width 76 height 11
type input "Butter, without salt"
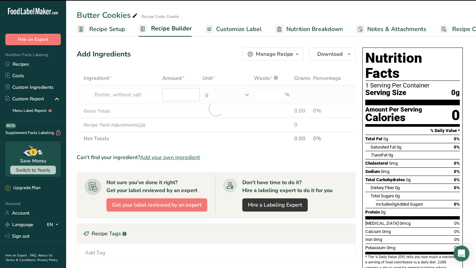
type input "0"
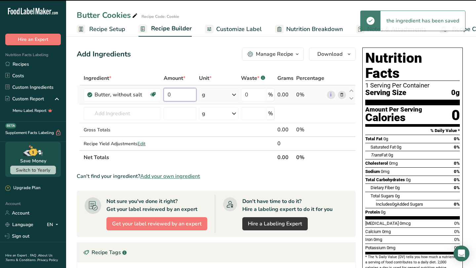
click at [180, 96] on input "0" at bounding box center [180, 94] width 33 height 13
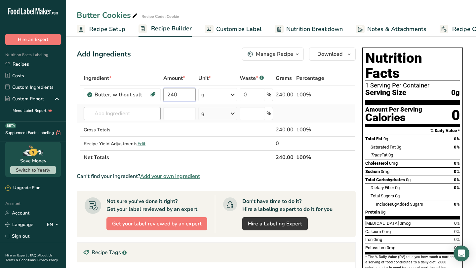
type input "240"
click at [143, 113] on div "Ingredient * Amount * Unit * Waste * .a-a{fill:#347362;}.b-a{fill:#fff;} Grams …" at bounding box center [216, 117] width 279 height 93
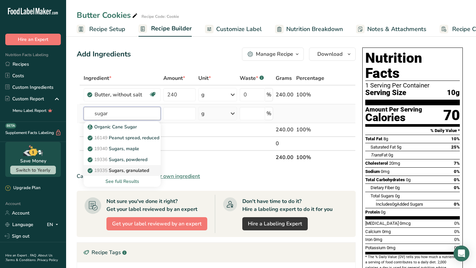
type input "sugar"
click at [147, 170] on p "19335 [GEOGRAPHIC_DATA], granulated" at bounding box center [119, 170] width 60 height 7
type input "Sugars, granulated"
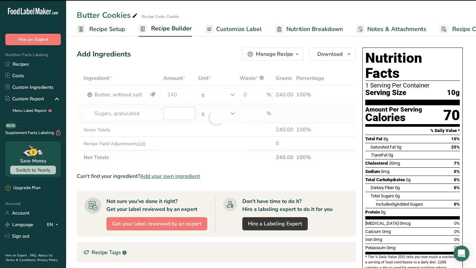
type input "0"
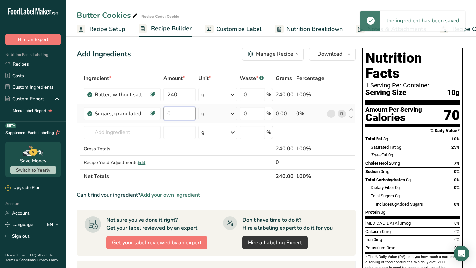
click at [178, 114] on input "0" at bounding box center [179, 113] width 33 height 13
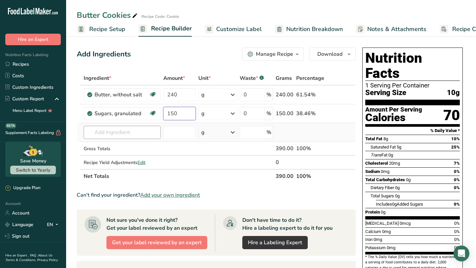
type input "150"
click at [127, 136] on div "Ingredient * Amount * Unit * Waste * .a-a{fill:#347362;}.b-a{fill:#fff;} Grams …" at bounding box center [216, 127] width 279 height 112
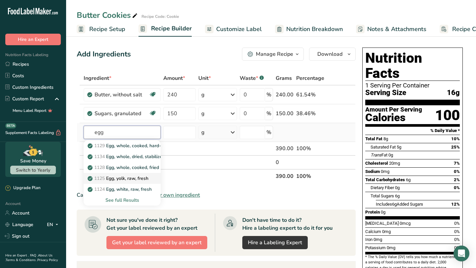
type input "egg"
click at [132, 177] on p "1125 Egg, yolk, raw, fresh" at bounding box center [119, 178] width 60 height 7
type input "Egg, yolk, raw, fresh"
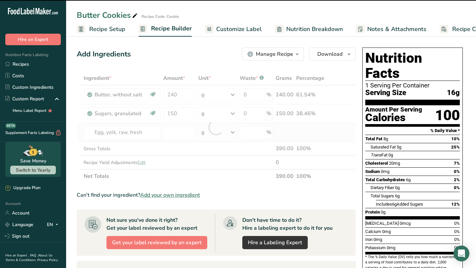
type input "0"
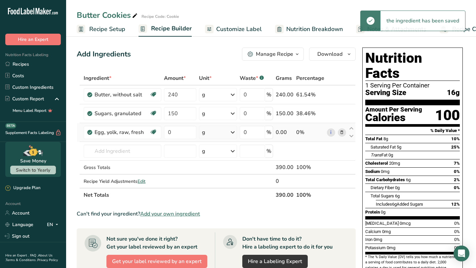
click at [210, 132] on div "g" at bounding box center [218, 132] width 38 height 13
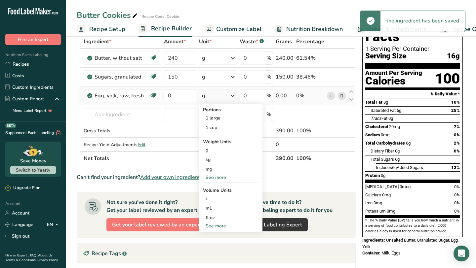
scroll to position [38, 0]
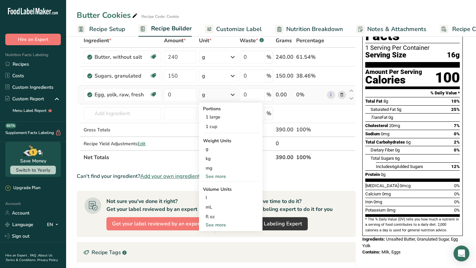
click at [227, 178] on div "See more" at bounding box center [231, 176] width 56 height 7
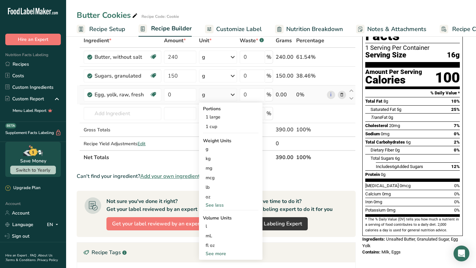
click at [219, 224] on div "See more" at bounding box center [231, 254] width 56 height 7
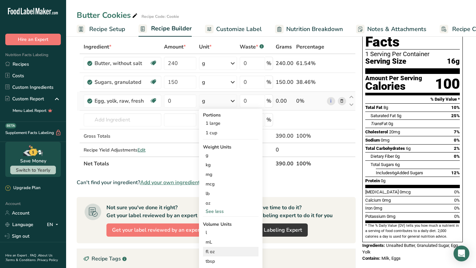
scroll to position [26, 0]
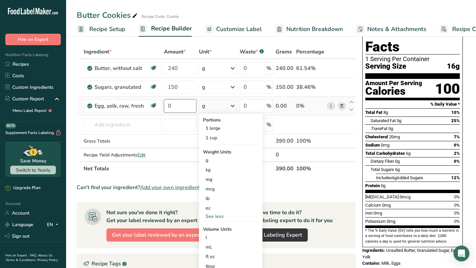
click at [171, 106] on input "0" at bounding box center [180, 106] width 32 height 13
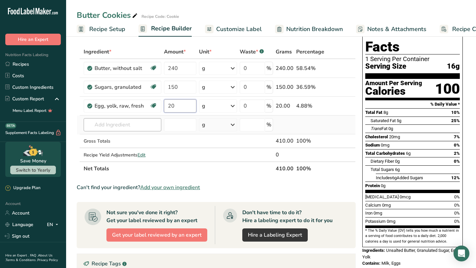
type input "20"
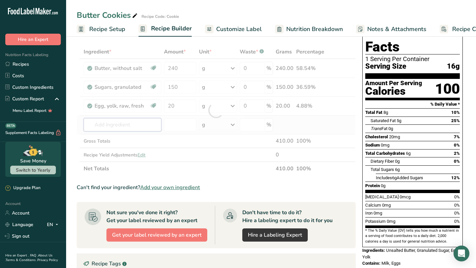
click at [138, 129] on div "Ingredient * Amount * Unit * Waste * .a-a{fill:#347362;}.b-a{fill:#fff;} Grams …" at bounding box center [216, 110] width 279 height 131
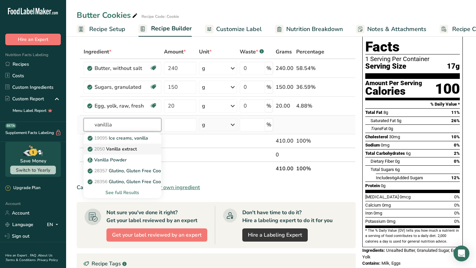
type input "vanillla"
click at [133, 153] on link "2050 Vanilla extract" at bounding box center [122, 149] width 77 height 11
type input "Vanilla extract"
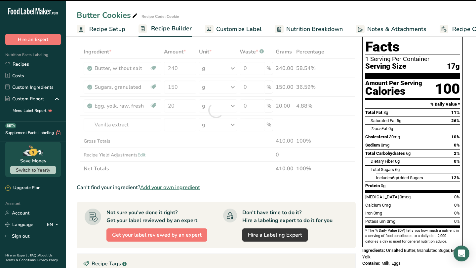
type input "0"
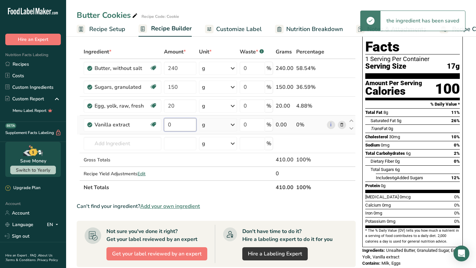
click at [180, 129] on input "0" at bounding box center [180, 124] width 32 height 13
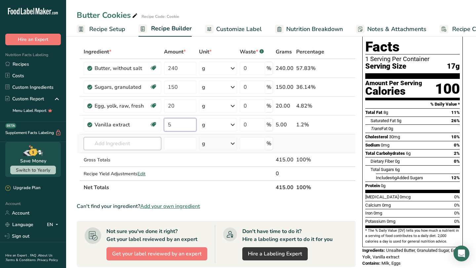
type input "5"
click at [157, 146] on div "Ingredient * Amount * Unit * Waste * .a-a{fill:#347362;}.b-a{fill:#fff;} Grams …" at bounding box center [216, 120] width 279 height 150
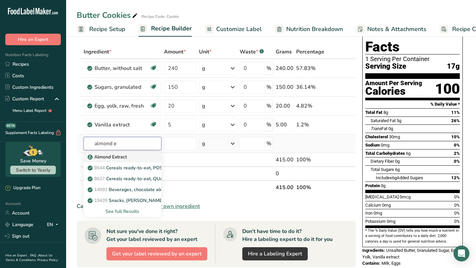
type input "almond e"
click at [146, 160] on link "Almond Extract" at bounding box center [122, 157] width 77 height 11
type input "Almond Extract"
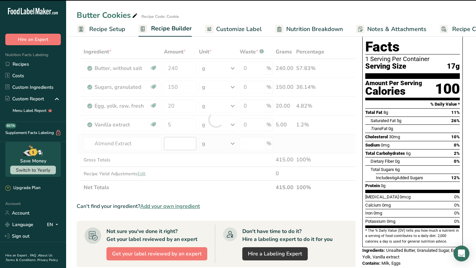
type input "0"
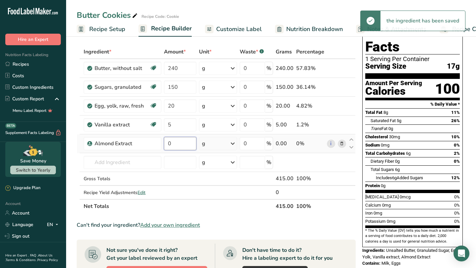
click at [181, 143] on input "0" at bounding box center [180, 143] width 32 height 13
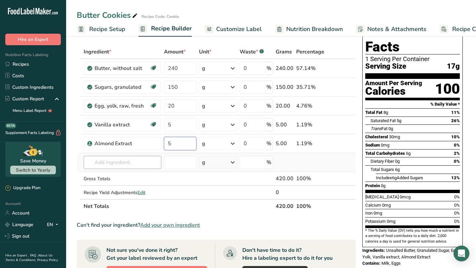
type input "5"
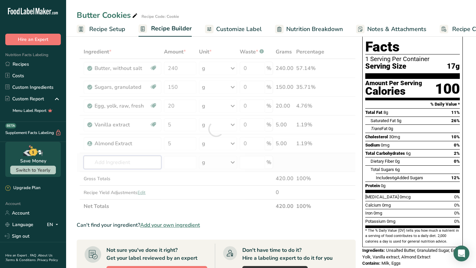
click at [132, 160] on div "Ingredient * Amount * Unit * Waste * .a-a{fill:#347362;}.b-a{fill:#fff;} Grams …" at bounding box center [216, 129] width 279 height 169
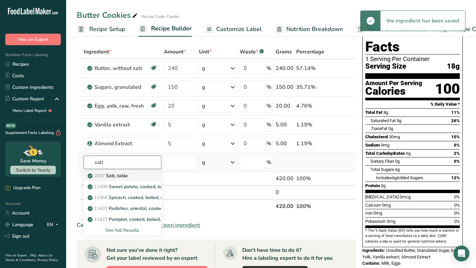
type input "salt"
click at [126, 178] on p "2047 Salt, table" at bounding box center [108, 176] width 39 height 7
type input "Salt, table"
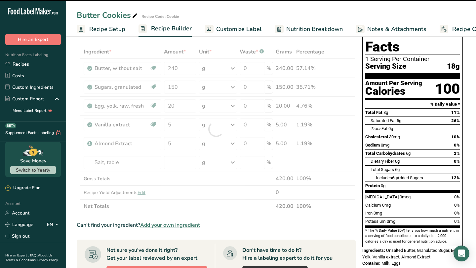
type input "0"
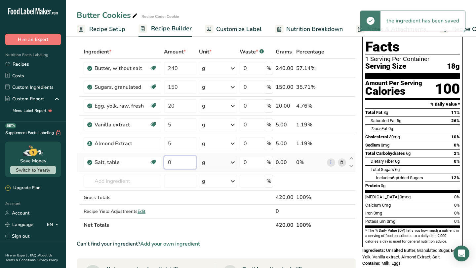
click at [168, 166] on input "0" at bounding box center [180, 162] width 32 height 13
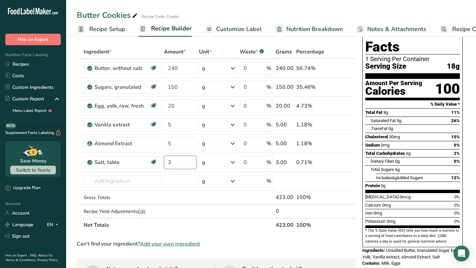
type input "3"
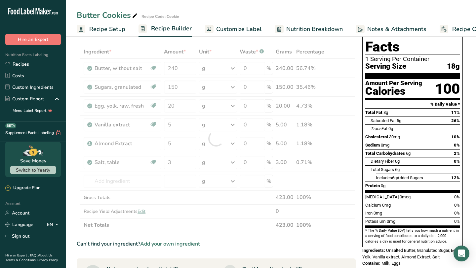
click at [194, 224] on div "Ingredient * Amount * Unit * Waste * .a-a{fill:#347362;}.b-a{fill:#fff;} Grams …" at bounding box center [216, 138] width 279 height 187
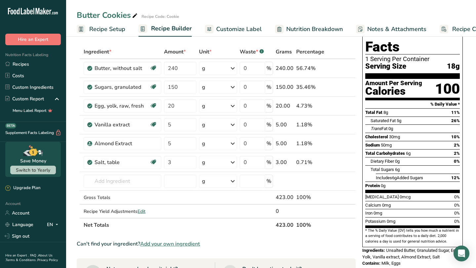
click at [313, 224] on section "Ingredient * Amount * Unit * Waste * .a-a{fill:#347362;}.b-a{fill:#fff;} Grams …" at bounding box center [216, 238] width 279 height 387
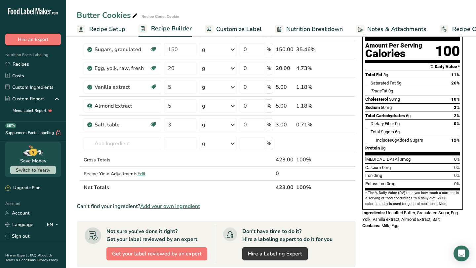
scroll to position [0, 0]
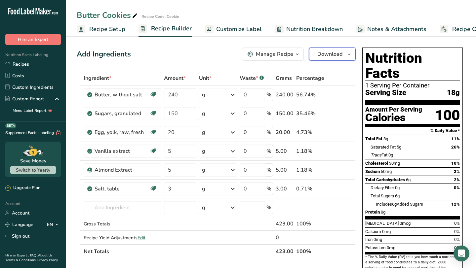
click at [319, 57] on span "Download" at bounding box center [329, 54] width 25 height 8
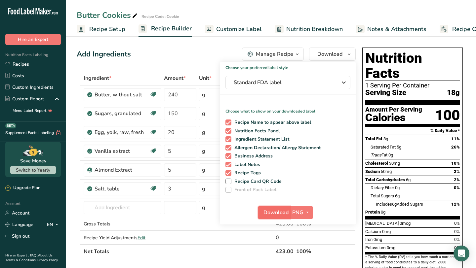
click at [280, 208] on button "Download" at bounding box center [274, 212] width 32 height 13
click at [38, 62] on link "Recipes" at bounding box center [33, 65] width 66 height 12
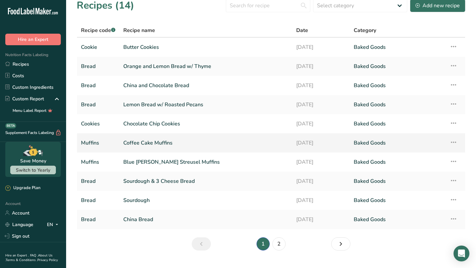
scroll to position [9, 0]
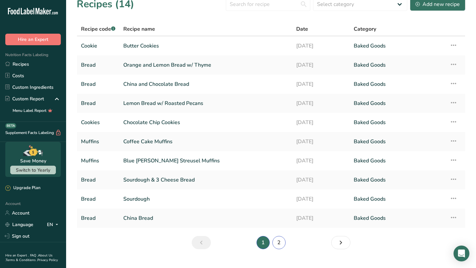
click at [280, 241] on link "2" at bounding box center [278, 242] width 13 height 13
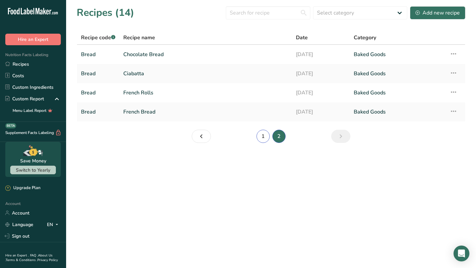
click at [267, 138] on link "1" at bounding box center [263, 136] width 13 height 13
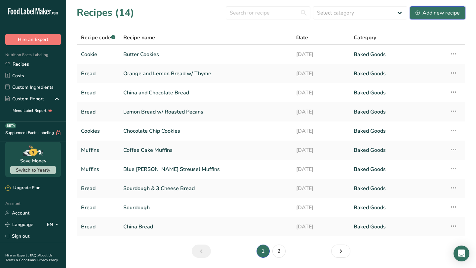
click at [443, 15] on div "Add new recipe" at bounding box center [438, 13] width 44 height 8
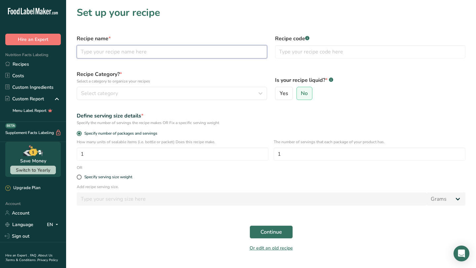
click at [235, 52] on input "text" at bounding box center [172, 51] width 190 height 13
type input "Chocolate Cupcakes"
type input "Cupcake"
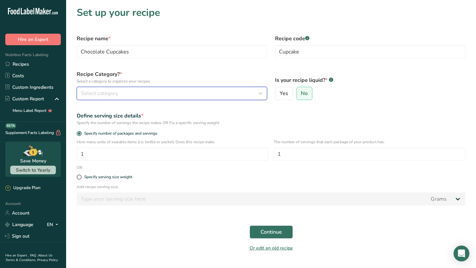
click at [216, 99] on button "Select category" at bounding box center [172, 93] width 190 height 13
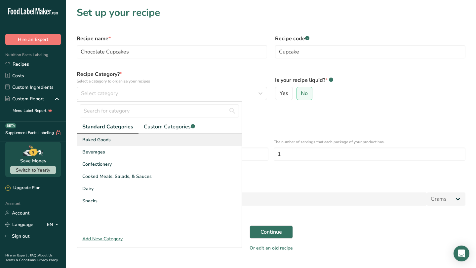
click at [184, 139] on div "Baked Goods" at bounding box center [159, 140] width 165 height 12
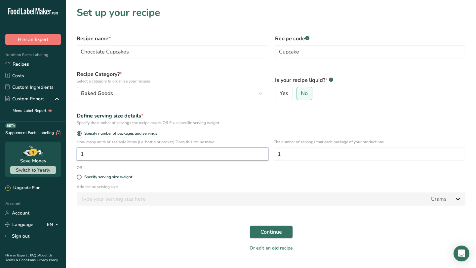
click at [138, 157] on input "1" at bounding box center [173, 154] width 192 height 13
type input "12"
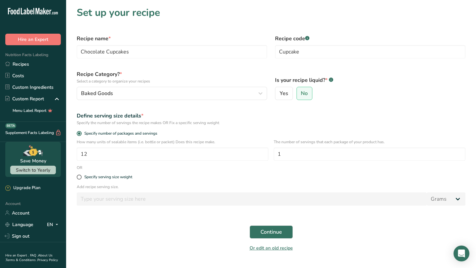
click at [126, 220] on form "Recipe name * Chocolate Cupcakes Recipe code .a-a{fill:#347362;}.b-a{fill:#fff;…" at bounding box center [271, 143] width 397 height 225
click at [261, 231] on span "Continue" at bounding box center [271, 232] width 21 height 8
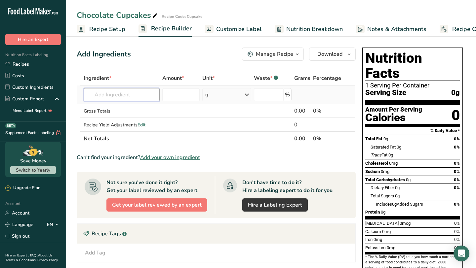
click at [134, 95] on input "text" at bounding box center [122, 94] width 76 height 13
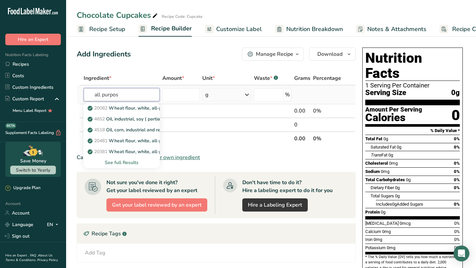
type input "all purpos"
click at [123, 165] on div "See full Results" at bounding box center [121, 162] width 65 height 7
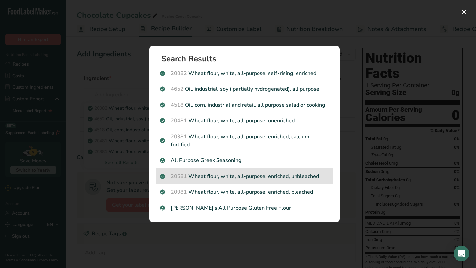
click at [242, 180] on p "20581 Wheat flour, white, all-purpose, enriched, unbleached" at bounding box center [244, 177] width 169 height 8
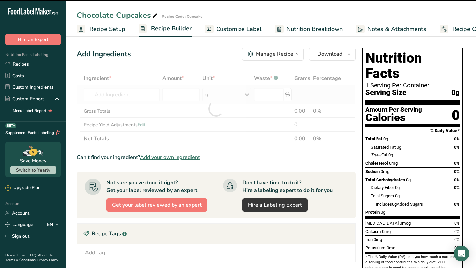
type input "0"
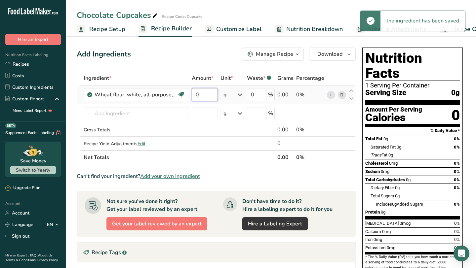
click at [213, 98] on input "0" at bounding box center [205, 94] width 26 height 13
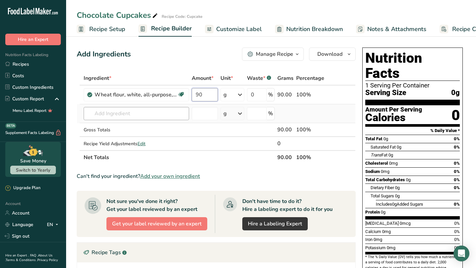
type input "90"
click at [170, 114] on div "Ingredient * Amount * Unit * Waste * .a-a{fill:#347362;}.b-a{fill:#fff;} Grams …" at bounding box center [216, 117] width 279 height 93
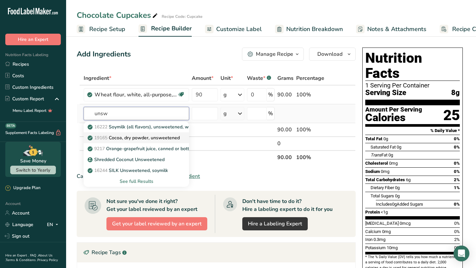
type input "unsw"
click at [171, 138] on p "19165 Cocoa, dry powder, unsweetened" at bounding box center [134, 138] width 91 height 7
type input "Cocoa, dry powder, unsweetened"
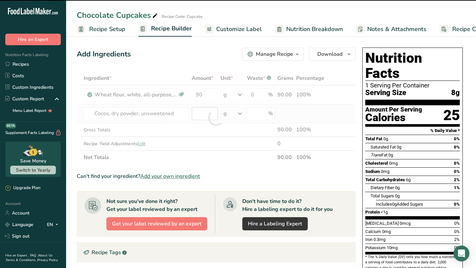
type input "0"
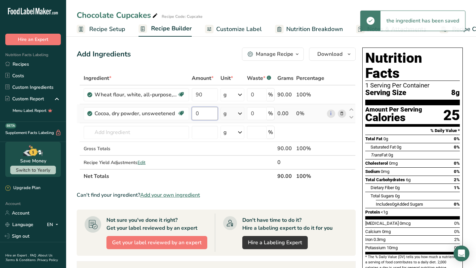
click at [205, 114] on input "0" at bounding box center [205, 113] width 26 height 13
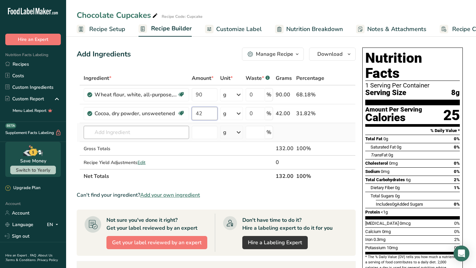
type input "42"
click at [185, 133] on div "Ingredient * Amount * Unit * Waste * .a-a{fill:#347362;}.b-a{fill:#fff;} Grams …" at bounding box center [216, 127] width 279 height 112
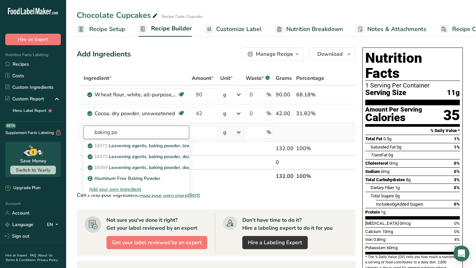
type input "baking po"
click at [138, 188] on div "Add your own ingredient" at bounding box center [136, 189] width 95 height 7
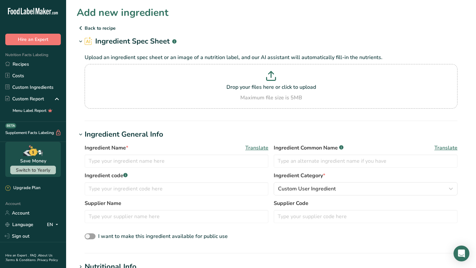
click at [81, 27] on icon at bounding box center [81, 28] width 8 height 12
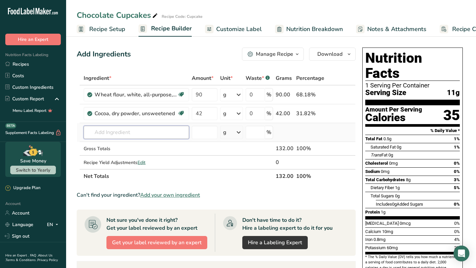
click at [124, 135] on input "text" at bounding box center [136, 132] width 105 height 13
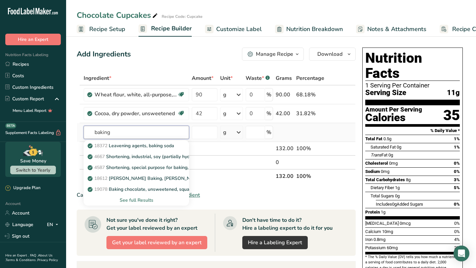
type input "baking"
click at [139, 200] on div "See full Results" at bounding box center [136, 200] width 95 height 7
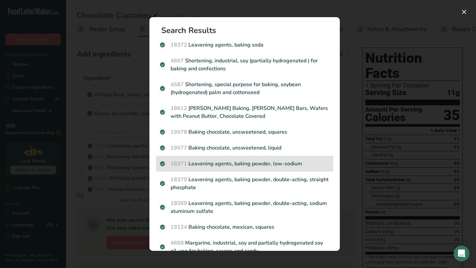
click at [238, 168] on div "18371 Leavening agents, baking powder, low-sodium" at bounding box center [244, 164] width 177 height 16
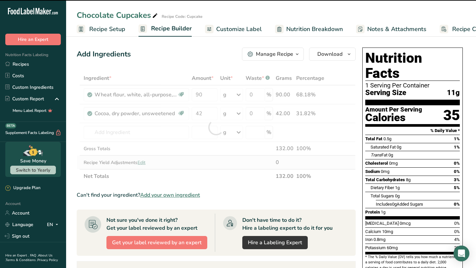
type input "0"
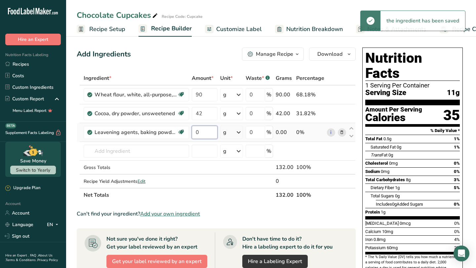
click at [211, 136] on input "0" at bounding box center [204, 132] width 25 height 13
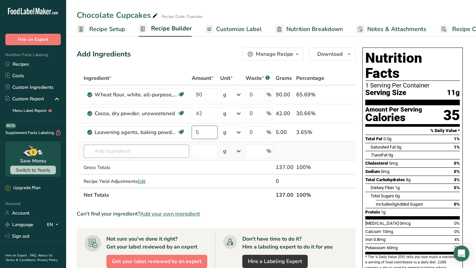
type input "5"
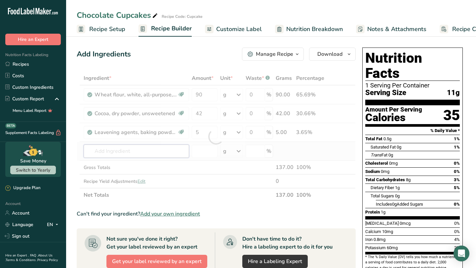
click at [167, 153] on div "Ingredient * Amount * Unit * Waste * .a-a{fill:#347362;}.b-a{fill:#fff;} Grams …" at bounding box center [216, 136] width 279 height 131
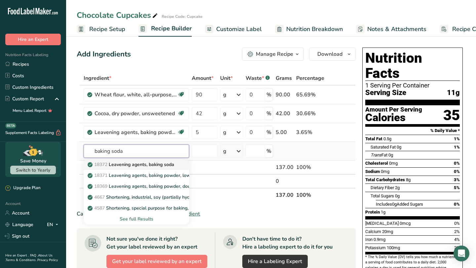
type input "baking soda"
click at [158, 168] on p "18372 Leavening agents, baking soda" at bounding box center [131, 164] width 85 height 7
type input "Leavening agents, baking soda"
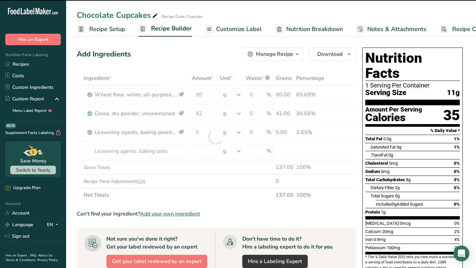
type input "0"
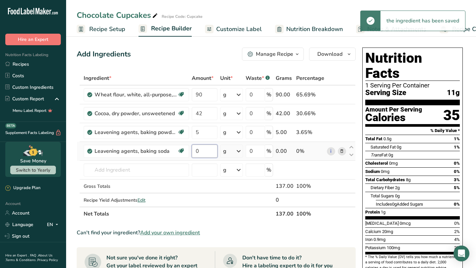
click at [215, 150] on input "0" at bounding box center [204, 151] width 25 height 13
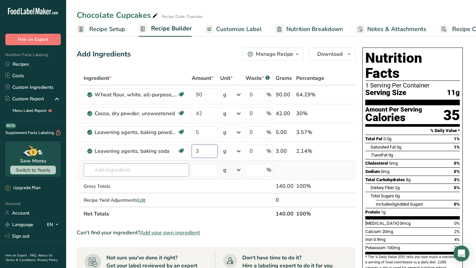
type input "3"
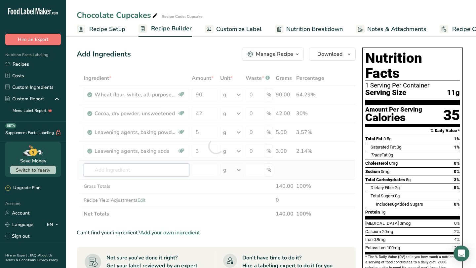
click at [184, 166] on div "Ingredient * Amount * Unit * Waste * .a-a{fill:#347362;}.b-a{fill:#fff;} Grams …" at bounding box center [216, 146] width 279 height 150
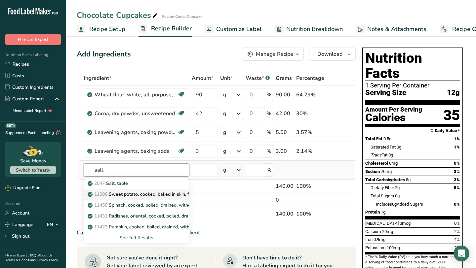
type input "salt"
click at [174, 189] on link "11508 Sweet potato, cooked, baked in skin, flesh, without salt" at bounding box center [136, 194] width 105 height 11
type input "Sweet potato, cooked, baked in skin, flesh, without salt"
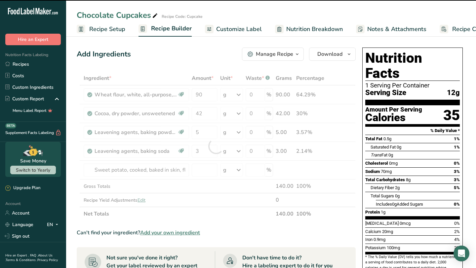
click at [175, 171] on div at bounding box center [216, 146] width 279 height 150
type input "0"
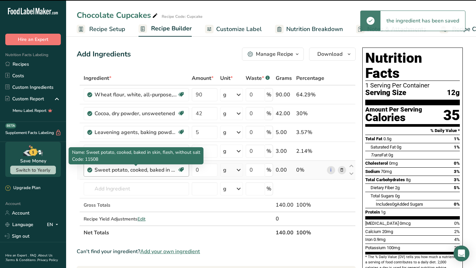
click at [177, 170] on div "Sweet potato, cooked, baked in skin, flesh, without salt" at bounding box center [136, 170] width 83 height 8
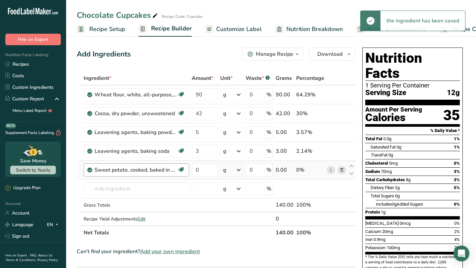
click at [167, 172] on div "Sweet potato, cooked, baked in skin, flesh, without salt" at bounding box center [136, 170] width 83 height 8
click at [342, 170] on icon at bounding box center [342, 170] width 5 height 7
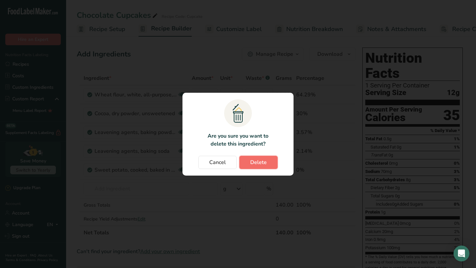
click at [261, 169] on button "Delete" at bounding box center [258, 162] width 38 height 13
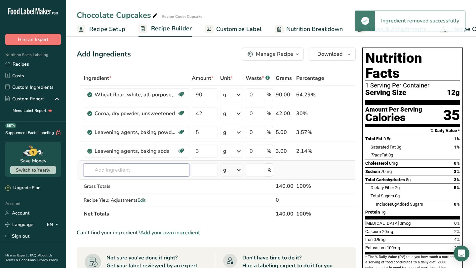
click at [128, 171] on input "text" at bounding box center [136, 170] width 105 height 13
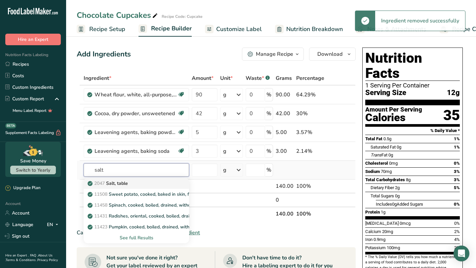
type input "salt"
click at [137, 186] on div "2047 Salt, table" at bounding box center [131, 183] width 84 height 7
type input "Salt, table"
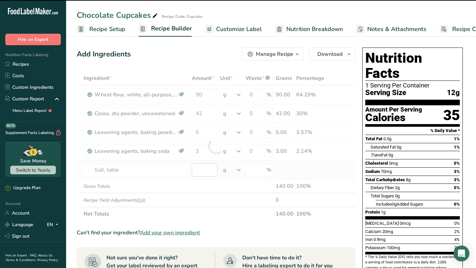
type input "0"
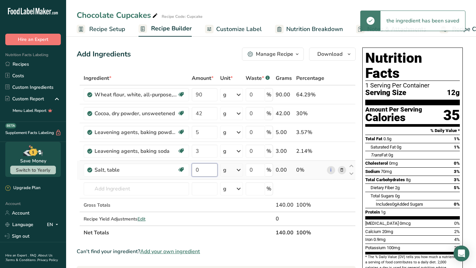
click at [208, 171] on input "0" at bounding box center [204, 170] width 25 height 13
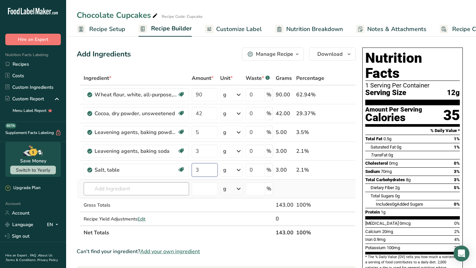
type input "3"
click at [186, 191] on div "Ingredient * Amount * Unit * Waste * .a-a{fill:#347362;}.b-a{fill:#fff;} Grams …" at bounding box center [216, 155] width 279 height 169
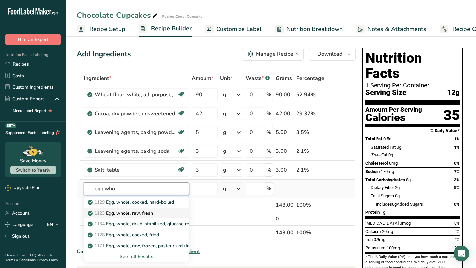
type input "egg who"
click at [160, 215] on div "1123 Egg, whole, raw, fresh" at bounding box center [131, 213] width 84 height 7
type input "Egg, whole, raw, fresh"
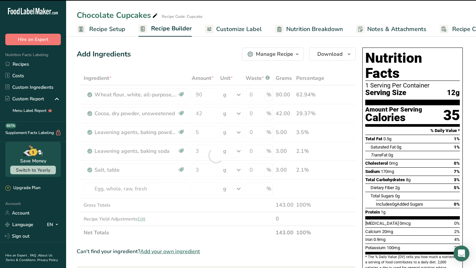
type input "0"
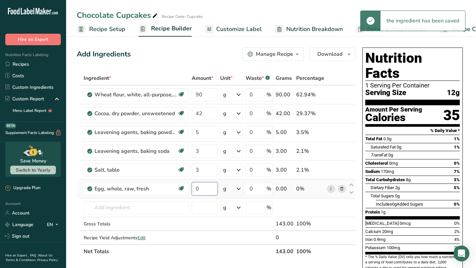
click at [200, 191] on input "0" at bounding box center [204, 188] width 25 height 13
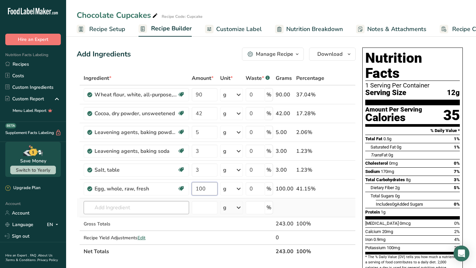
type input "100"
click at [141, 208] on div "Ingredient * Amount * Unit * Waste * .a-a{fill:#347362;}.b-a{fill:#fff;} Grams …" at bounding box center [216, 164] width 279 height 187
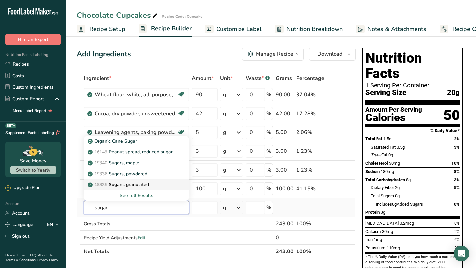
type input "sugar"
click at [145, 182] on p "19335 [GEOGRAPHIC_DATA], granulated" at bounding box center [119, 185] width 60 height 7
type input "Sugars, granulated"
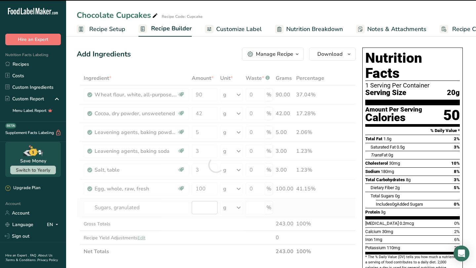
type input "0"
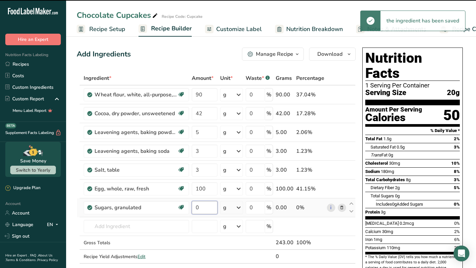
click at [202, 207] on input "0" at bounding box center [204, 207] width 25 height 13
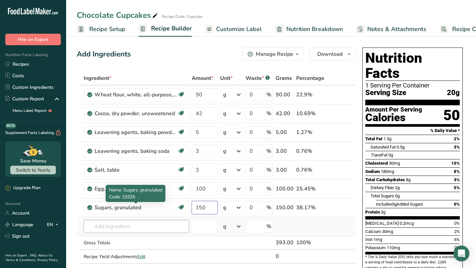
type input "150"
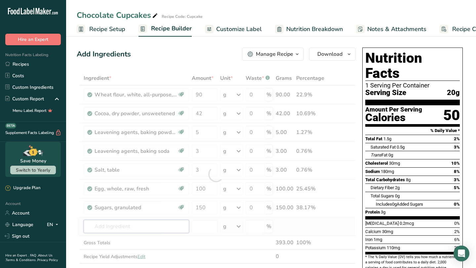
click at [172, 224] on div "Ingredient * Amount * Unit * Waste * .a-a{fill:#347362;}.b-a{fill:#fff;} Grams …" at bounding box center [216, 174] width 279 height 206
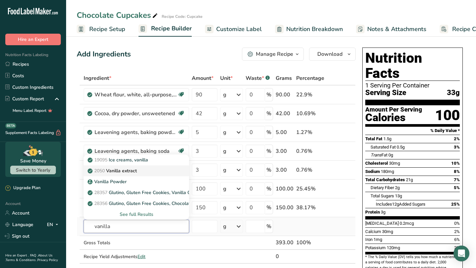
type input "vanilla"
click at [167, 170] on div "2050 Vanilla extract" at bounding box center [131, 171] width 84 height 7
type input "Vanilla extract"
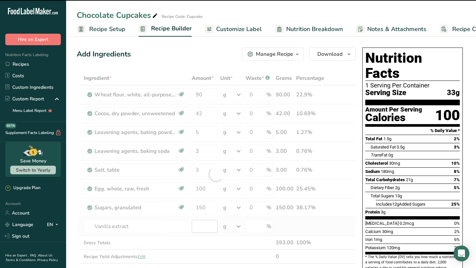
type input "0"
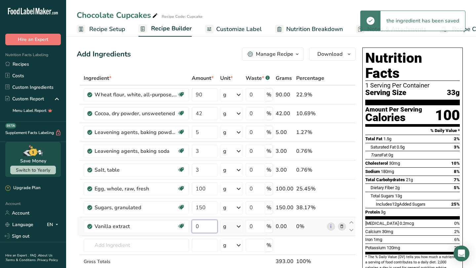
click at [203, 225] on input "0" at bounding box center [204, 226] width 25 height 13
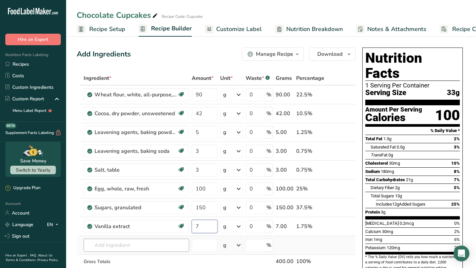
type input "7"
click at [172, 246] on div "Ingredient * Amount * Unit * Waste * .a-a{fill:#347362;}.b-a{fill:#fff;} Grams …" at bounding box center [216, 183] width 279 height 225
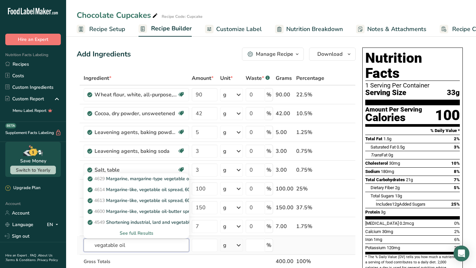
type input "vegatable oil"
click at [140, 232] on div "See full Results" at bounding box center [136, 233] width 95 height 7
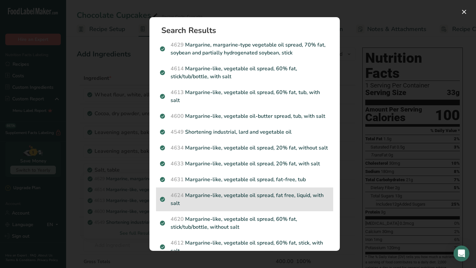
click at [197, 192] on p "4624 Margarine-like, vegetable oil spread, fat free, liquid, with salt" at bounding box center [244, 200] width 169 height 16
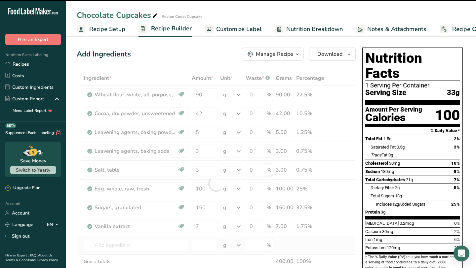
type input "0"
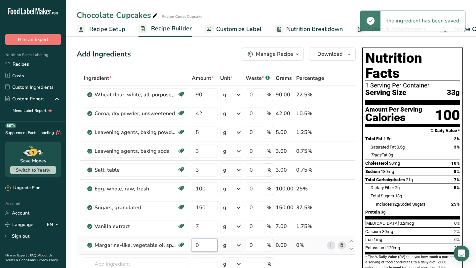
click at [211, 249] on input "0" at bounding box center [204, 245] width 25 height 13
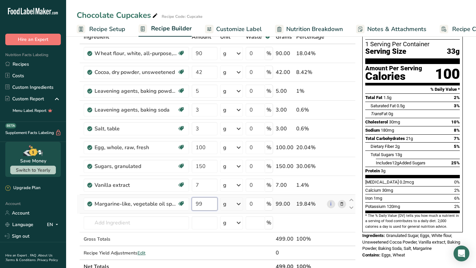
scroll to position [45, 0]
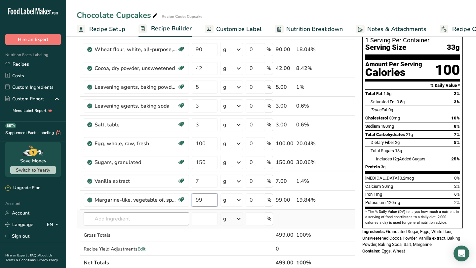
type input "99"
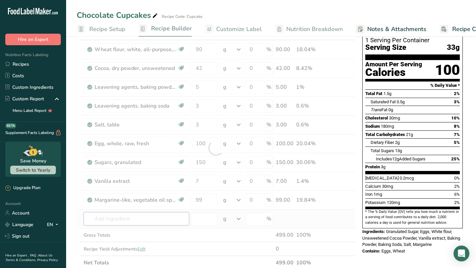
click at [187, 221] on div "Ingredient * Amount * Unit * Waste * .a-a{fill:#347362;}.b-a{fill:#fff;} Grams …" at bounding box center [216, 148] width 279 height 244
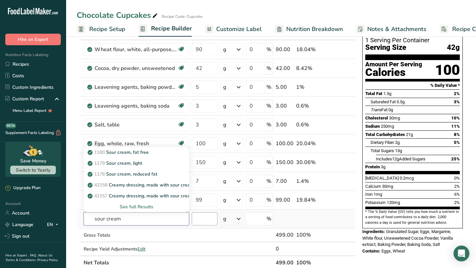
type input "sour cream"
click at [208, 218] on input "number" at bounding box center [204, 219] width 25 height 13
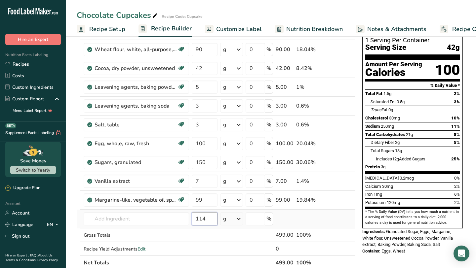
type input "114"
click at [154, 226] on td "1180 Sour cream, fat free 1179 Sour cream, light 1178 Sour cream, reduced fat 4…" at bounding box center [136, 219] width 108 height 19
click at [182, 215] on input "text" at bounding box center [136, 219] width 105 height 13
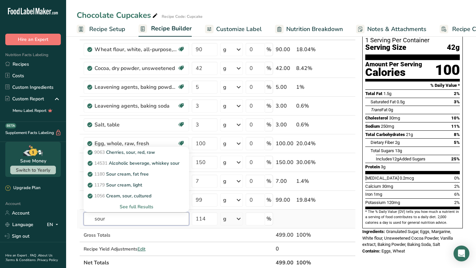
type input "sour"
click at [147, 208] on div "See full Results" at bounding box center [136, 207] width 95 height 7
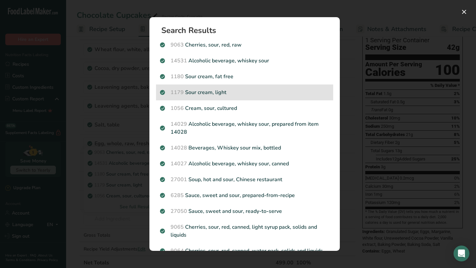
click at [211, 96] on p "1179 Sour cream, light" at bounding box center [244, 93] width 169 height 8
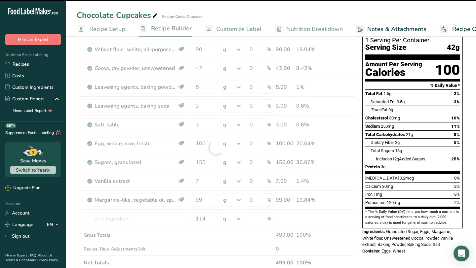
type input "0"
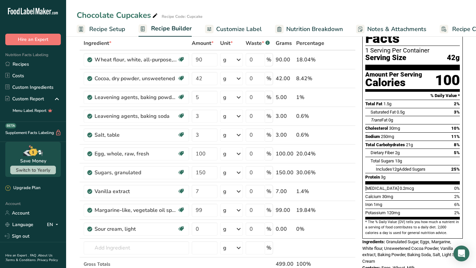
scroll to position [0, 0]
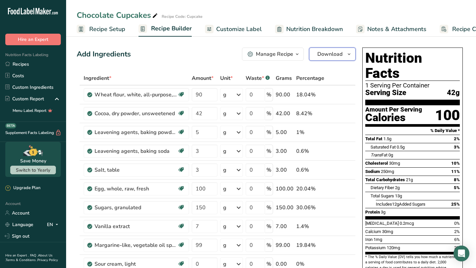
click at [332, 56] on span "Download" at bounding box center [329, 54] width 25 height 8
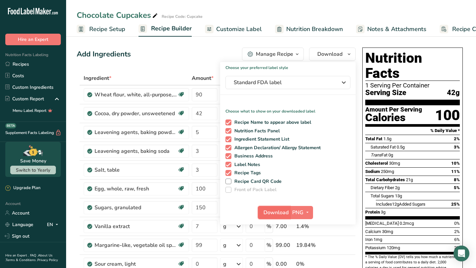
click at [280, 209] on span "Download" at bounding box center [275, 213] width 25 height 8
click at [18, 66] on link "Recipes" at bounding box center [33, 65] width 66 height 12
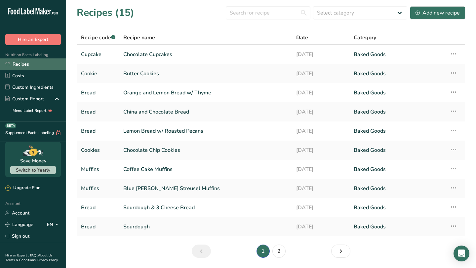
click at [17, 66] on link "Recipes" at bounding box center [33, 65] width 66 height 12
